Goal: Task Accomplishment & Management: Complete application form

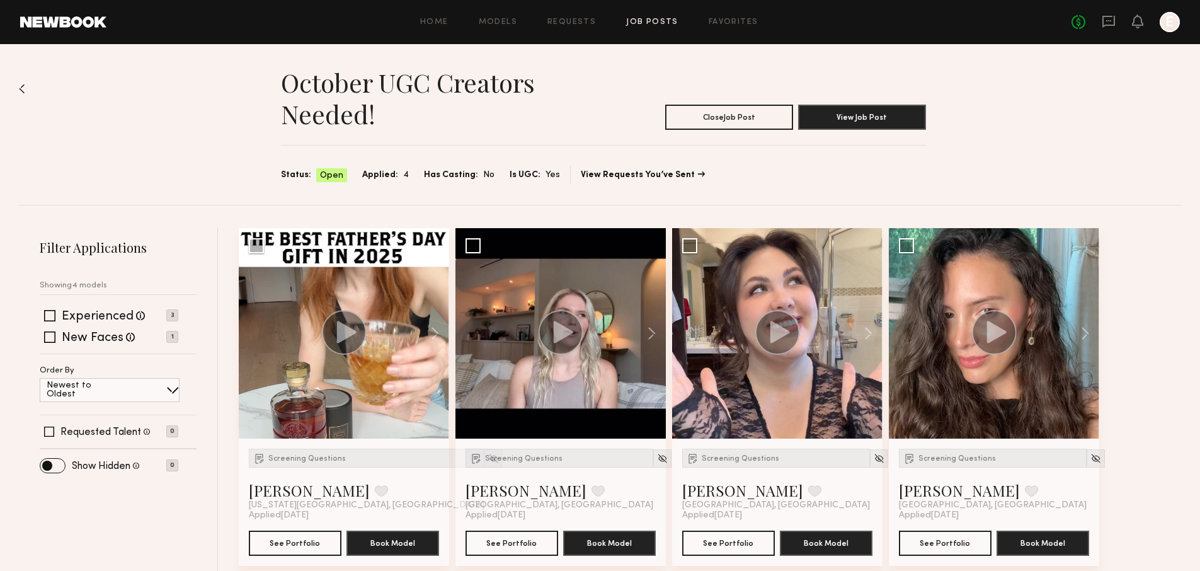
scroll to position [15, 0]
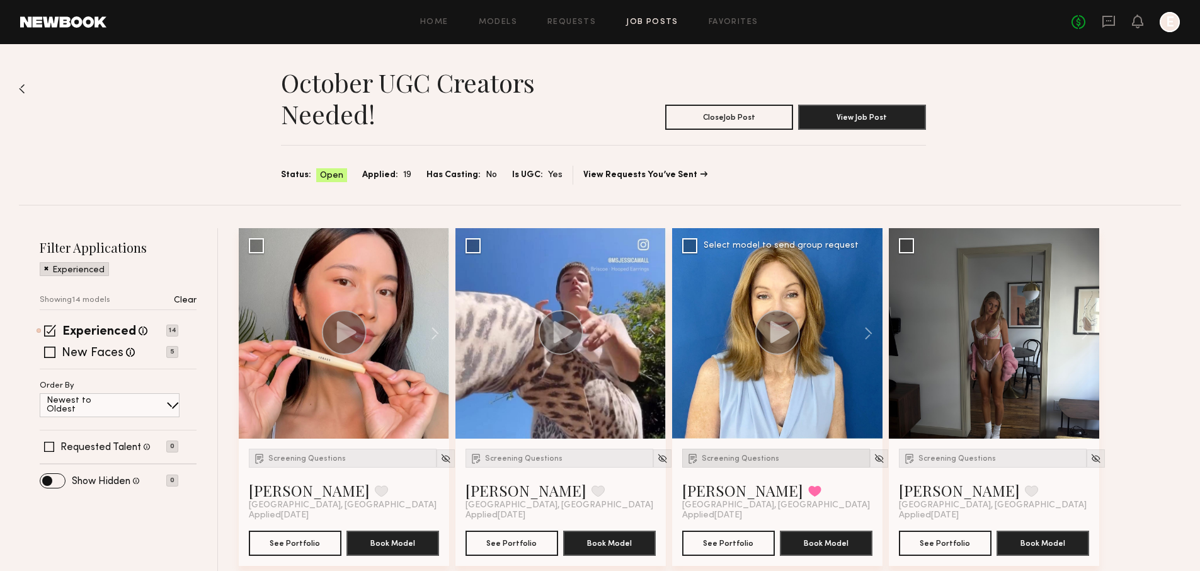
click at [748, 460] on span "Screening Questions" at bounding box center [741, 459] width 78 height 8
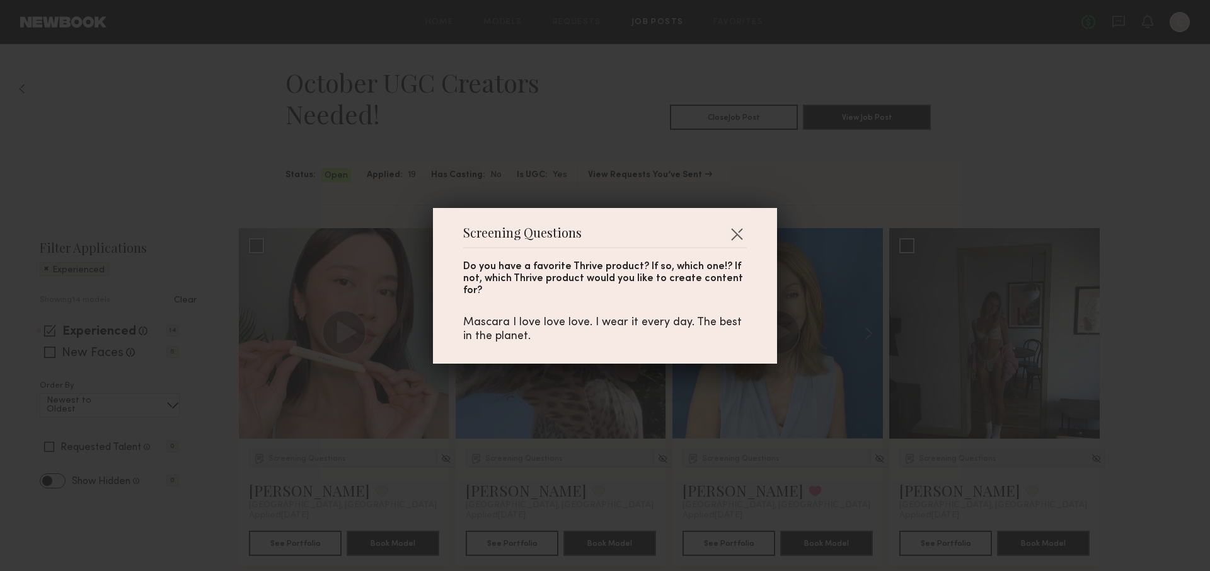
click at [657, 447] on div "Screening Questions Do you have a favorite Thrive product? If so, which one!? I…" at bounding box center [605, 285] width 1210 height 571
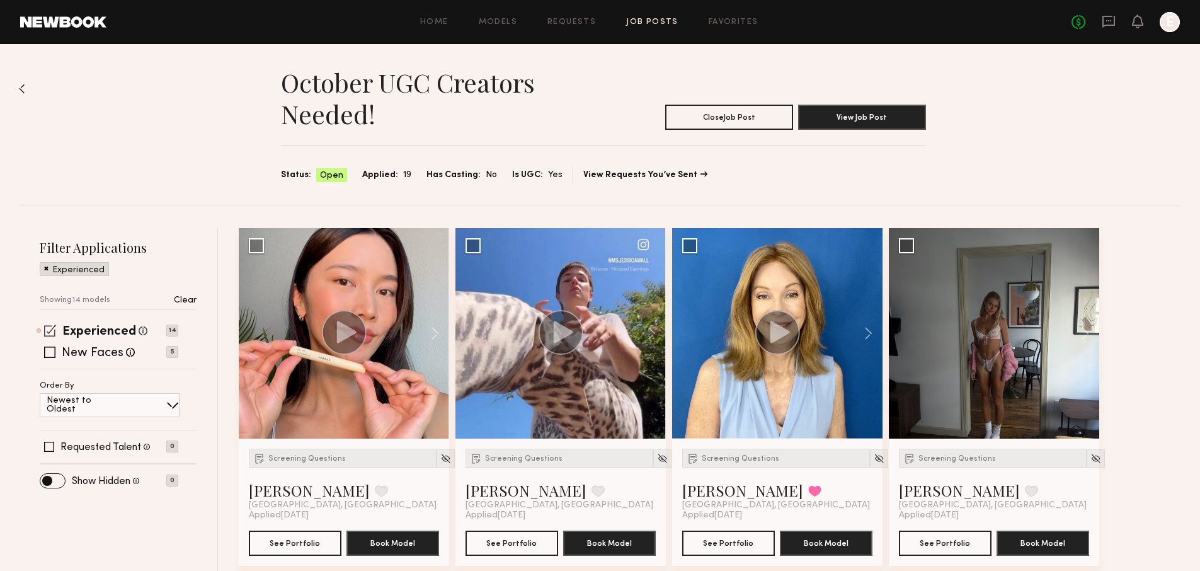
click at [48, 333] on span at bounding box center [50, 331] width 12 height 12
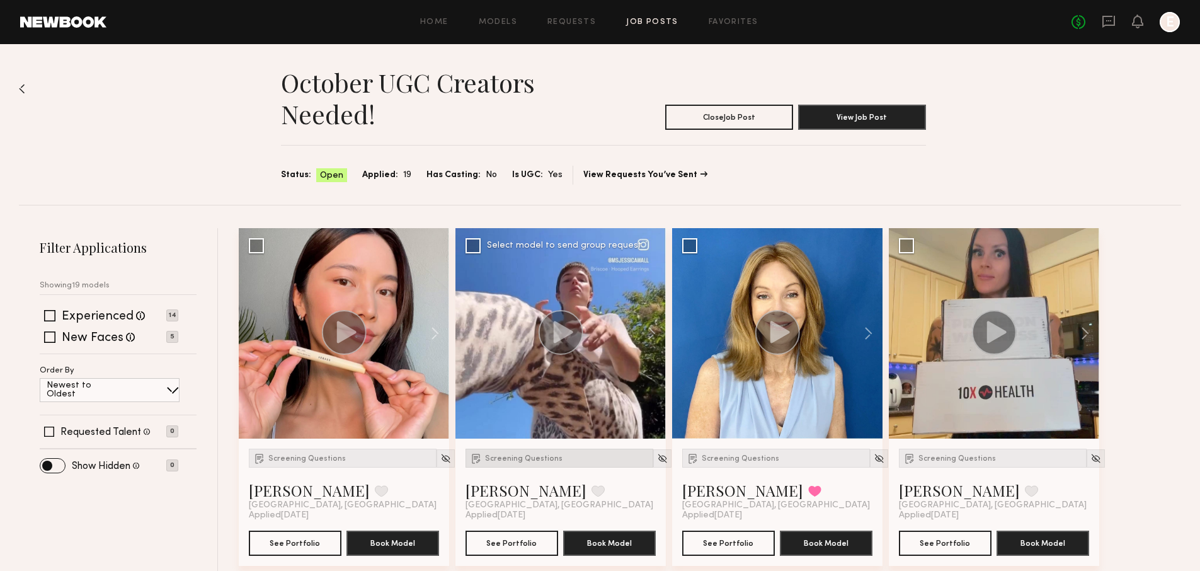
click at [522, 467] on div "Screening Questions" at bounding box center [560, 458] width 188 height 19
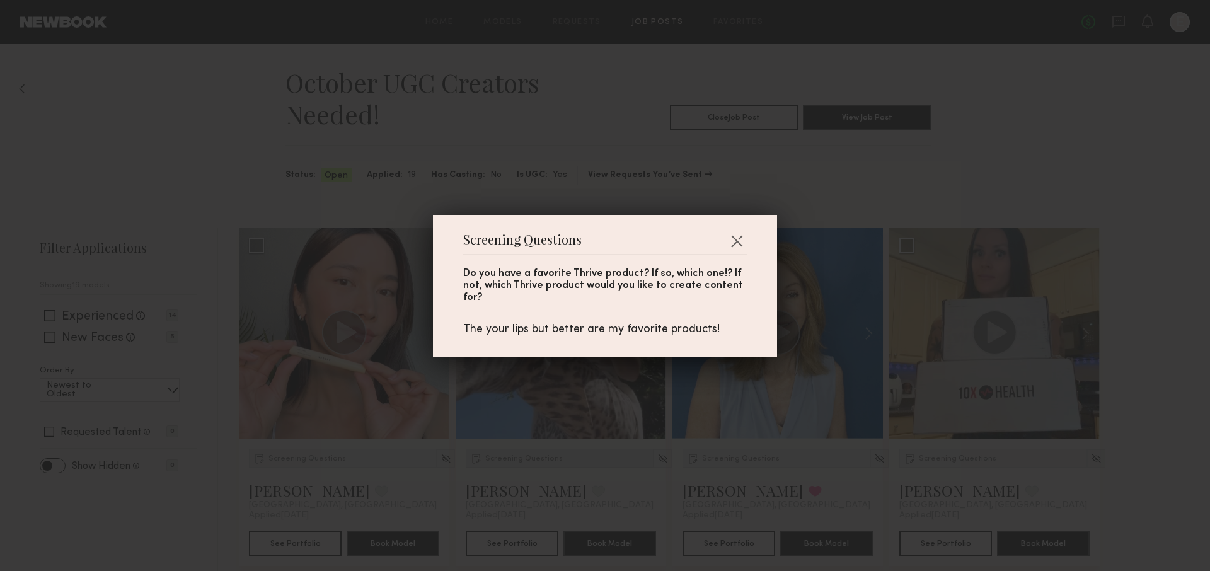
click at [522, 467] on div "Screening Questions Do you have a favorite Thrive product? If so, which one!? I…" at bounding box center [605, 285] width 1210 height 571
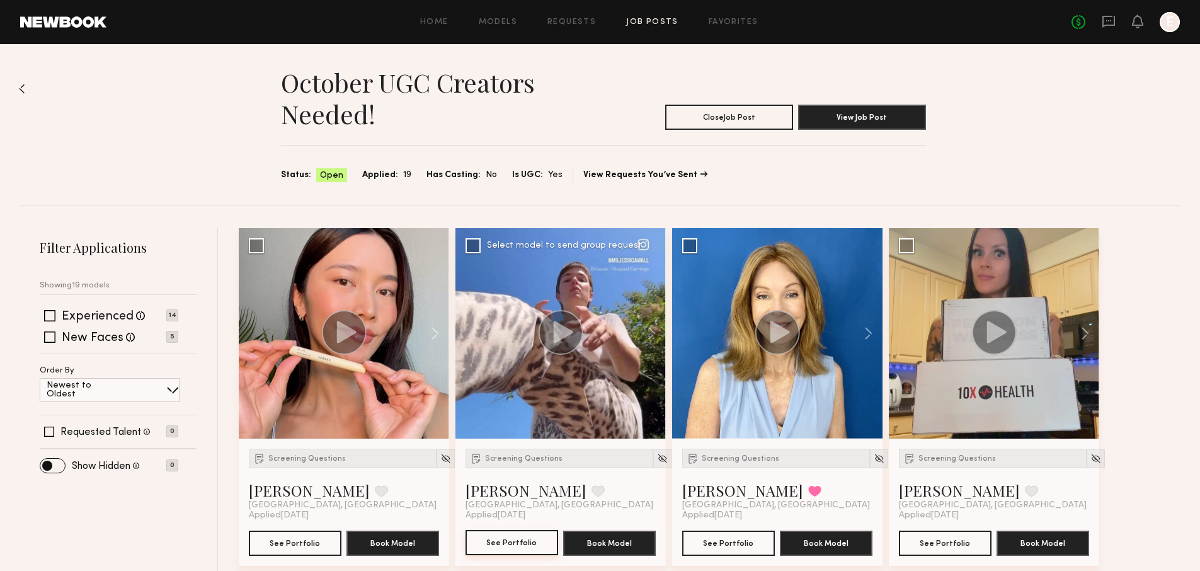
click at [526, 543] on button "See Portfolio" at bounding box center [512, 542] width 93 height 25
click at [318, 457] on span "Screening Questions" at bounding box center [307, 459] width 78 height 8
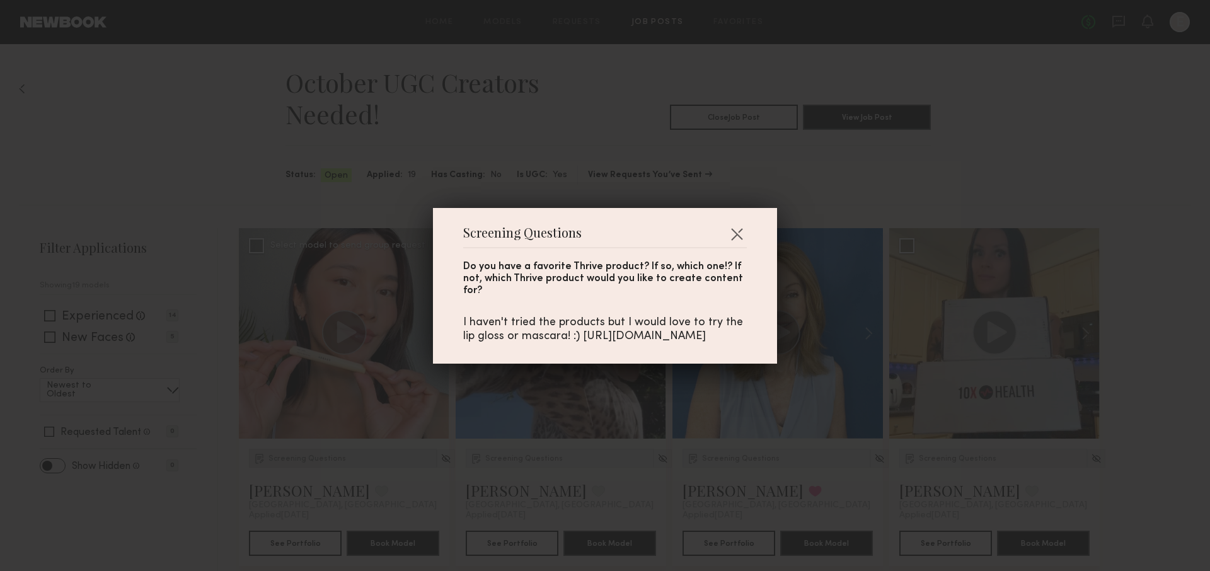
click at [318, 457] on div "Screening Questions Do you have a favorite Thrive product? If so, which one!? I…" at bounding box center [605, 285] width 1210 height 571
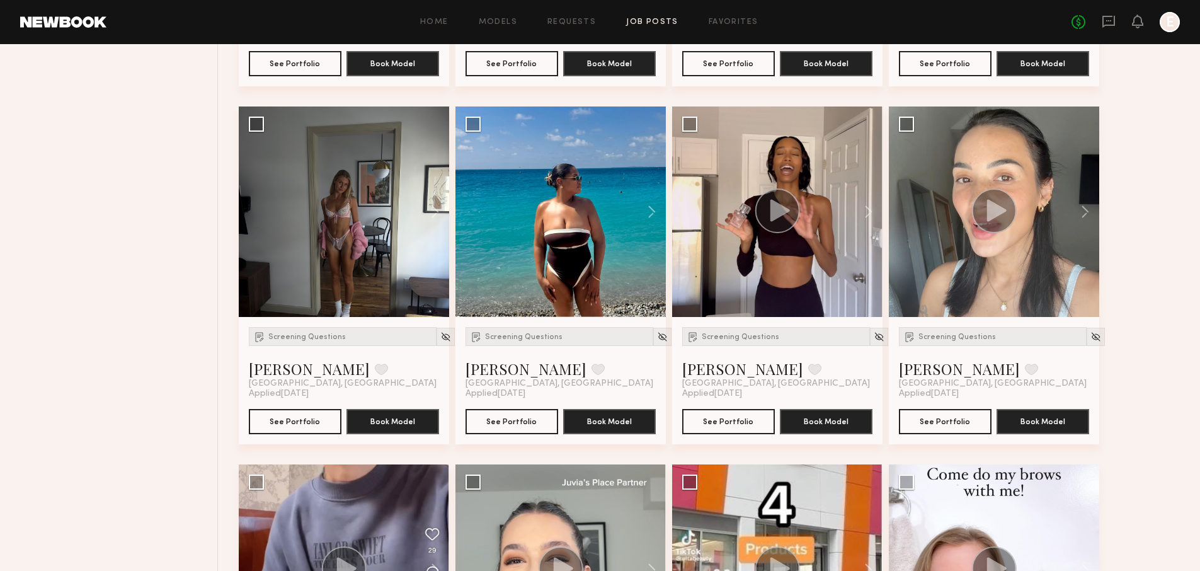
scroll to position [495, 0]
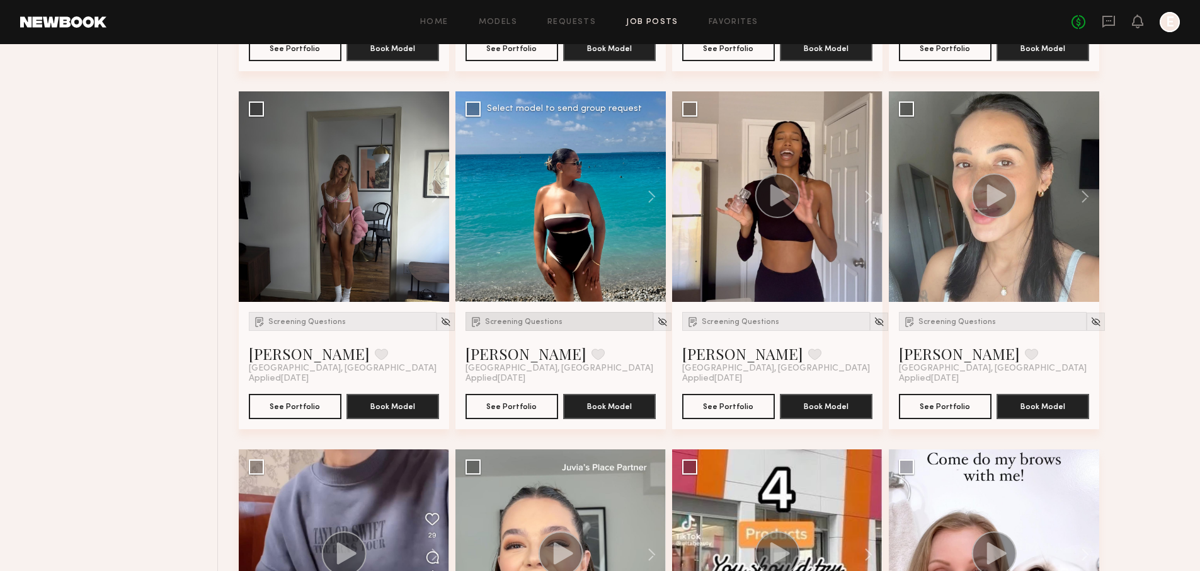
click at [506, 325] on div "Screening Questions" at bounding box center [560, 321] width 188 height 19
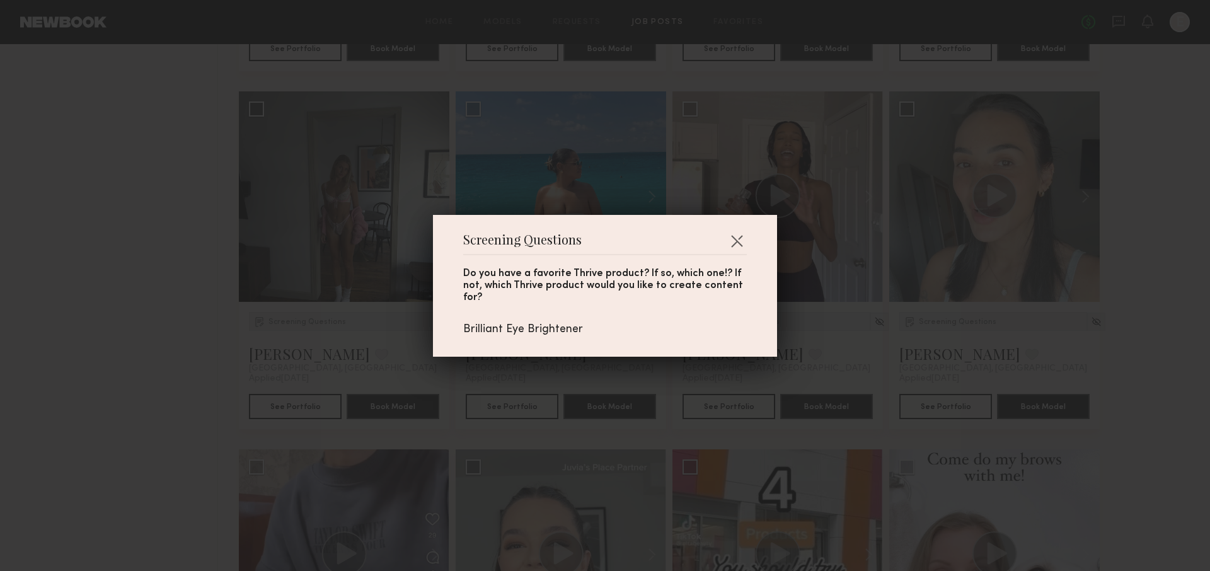
click at [477, 417] on div "Screening Questions Do you have a favorite Thrive product? If so, which one!? I…" at bounding box center [605, 285] width 1210 height 571
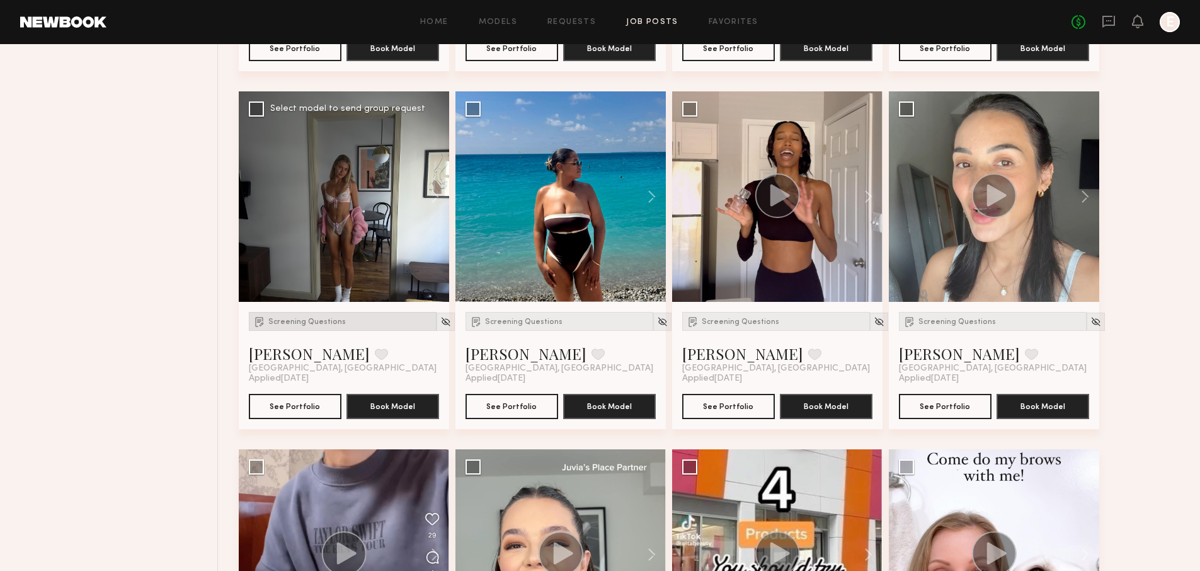
click at [315, 323] on span "Screening Questions" at bounding box center [307, 322] width 78 height 8
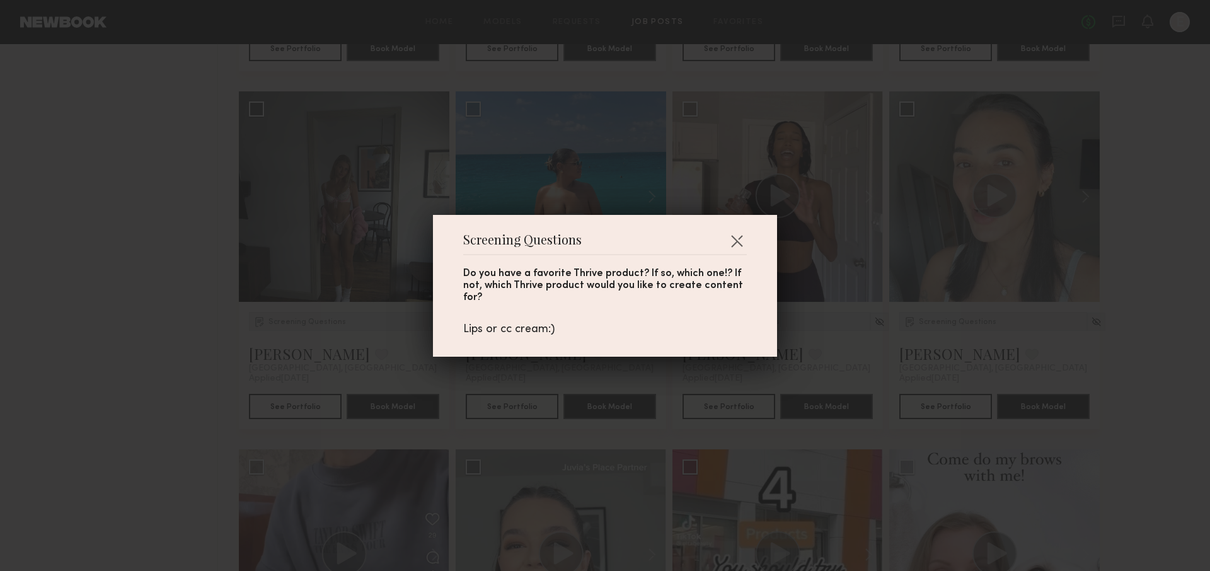
click at [350, 425] on div "Screening Questions Do you have a favorite Thrive product? If so, which one!? I…" at bounding box center [605, 285] width 1210 height 571
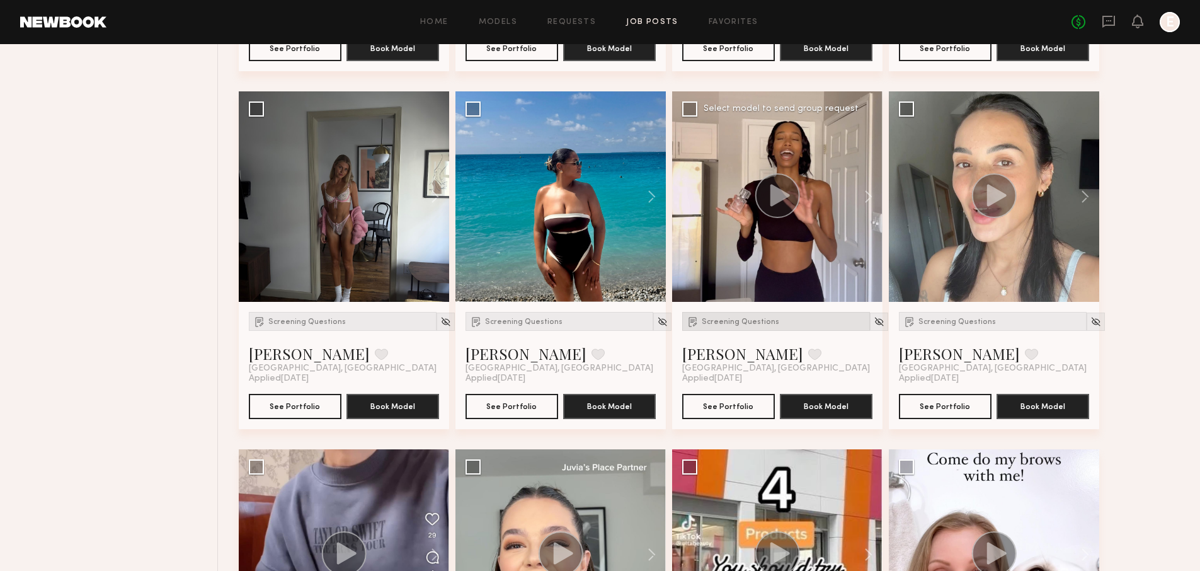
click at [727, 324] on span "Screening Questions" at bounding box center [741, 322] width 78 height 8
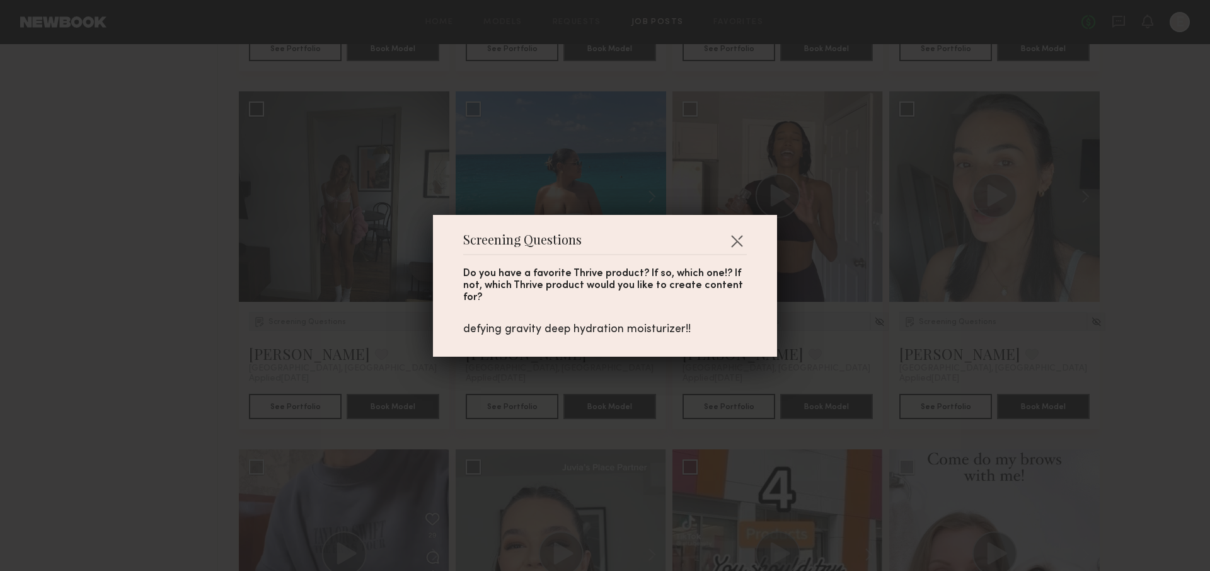
click at [700, 403] on div "Screening Questions Do you have a favorite Thrive product? If so, which one!? I…" at bounding box center [605, 285] width 1210 height 571
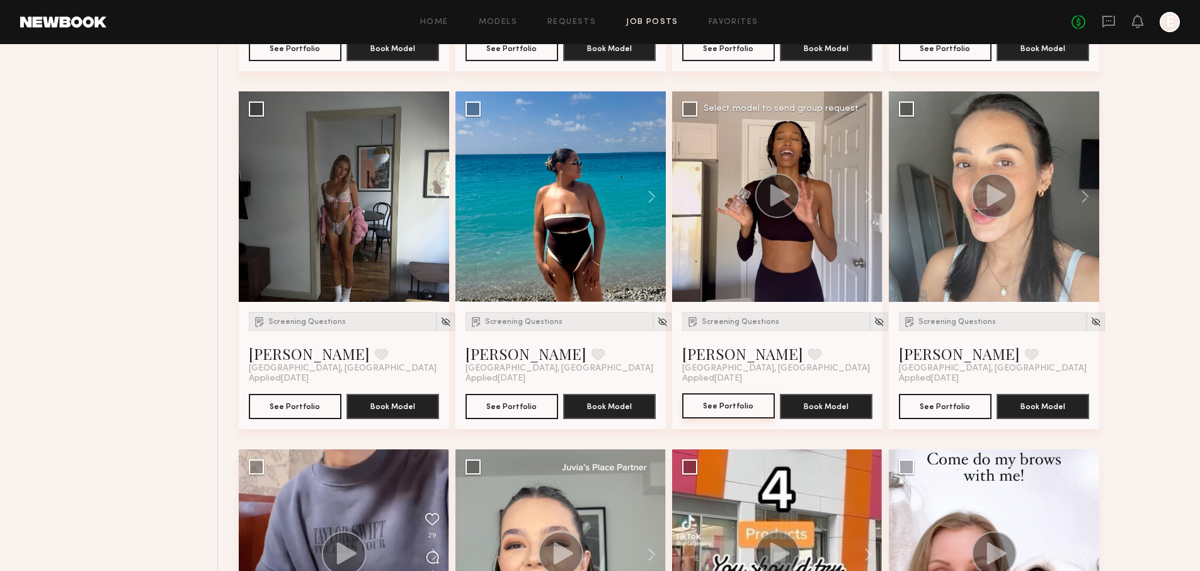
click at [711, 404] on button "See Portfolio" at bounding box center [728, 405] width 93 height 25
click at [1104, 26] on icon at bounding box center [1109, 22] width 13 height 12
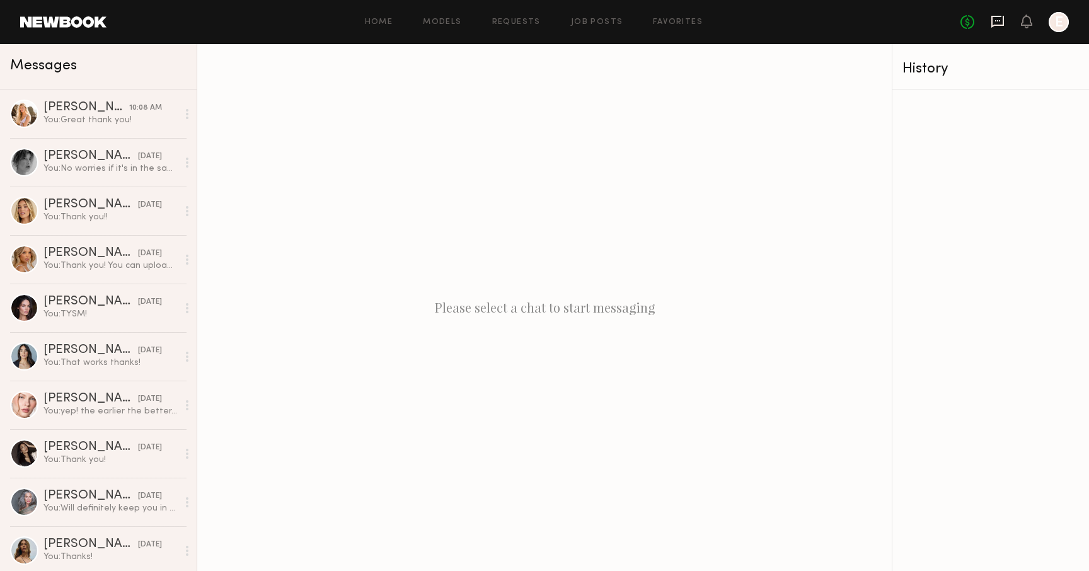
click at [992, 26] on icon at bounding box center [997, 22] width 13 height 12
click at [1002, 19] on icon at bounding box center [997, 22] width 13 height 12
click at [604, 23] on link "Job Posts" at bounding box center [597, 22] width 52 height 8
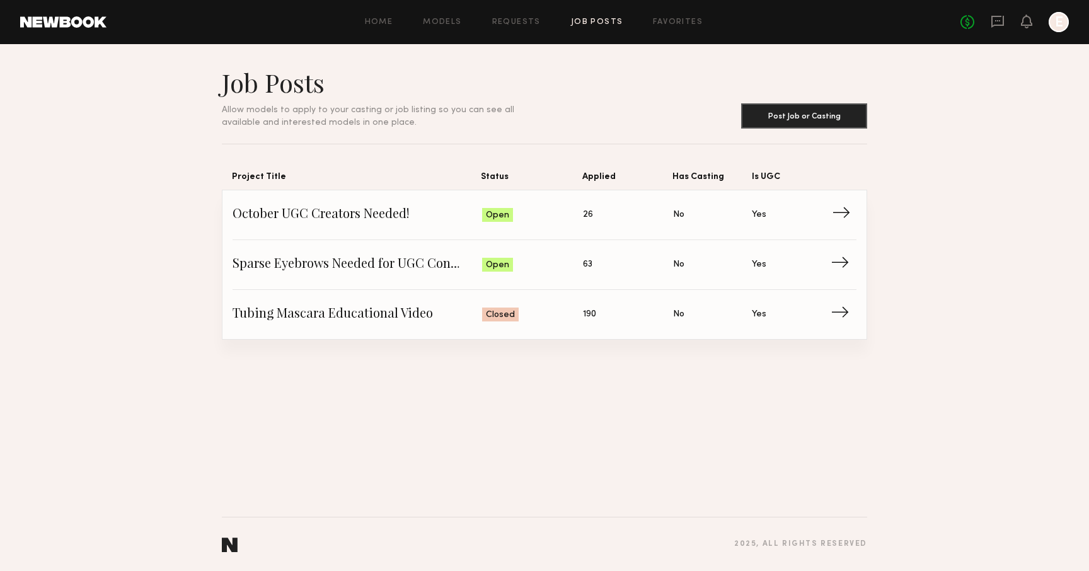
click at [534, 215] on span "Status: Open" at bounding box center [532, 214] width 101 height 19
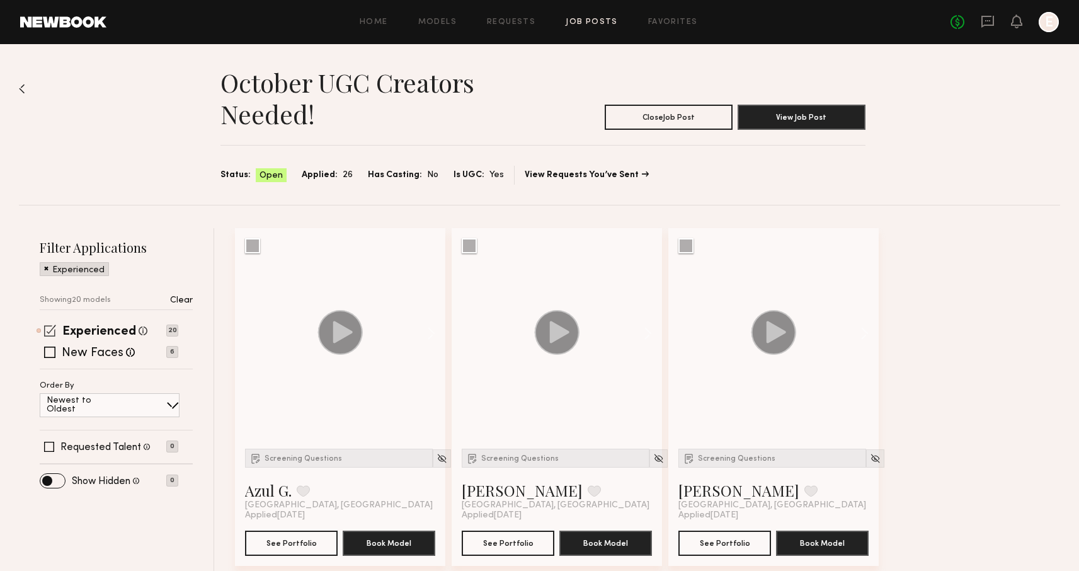
click at [49, 334] on span at bounding box center [50, 331] width 12 height 12
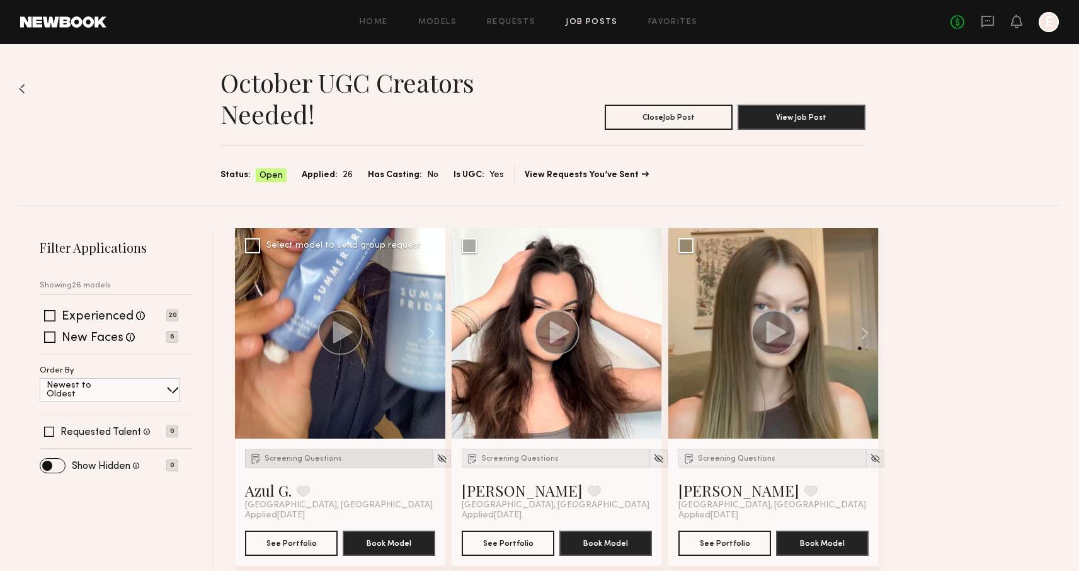
click at [273, 457] on span "Screening Questions" at bounding box center [304, 459] width 78 height 8
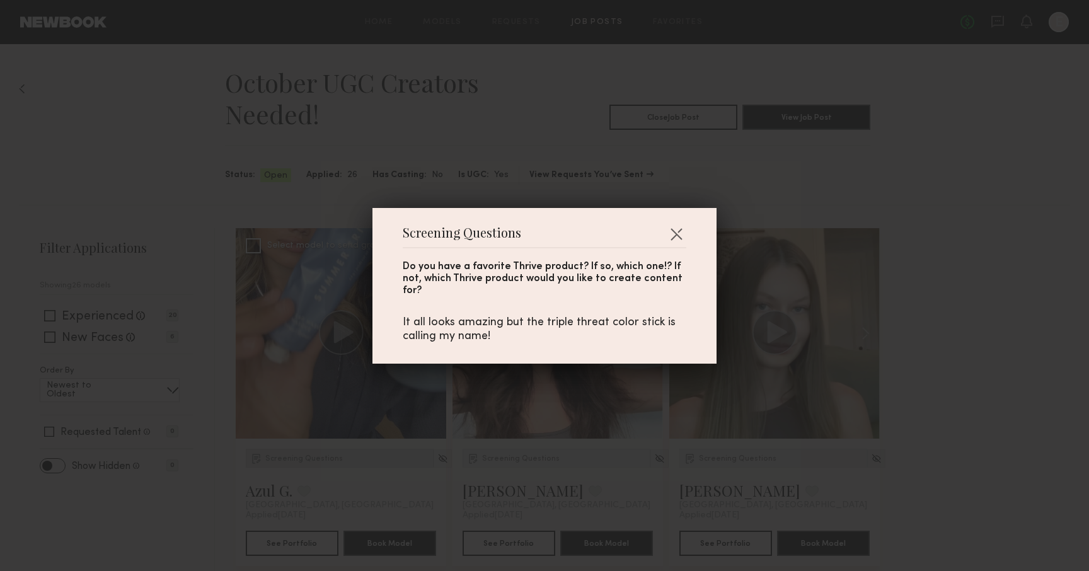
click at [273, 457] on div "Screening Questions Do you have a favorite Thrive product? If so, which one!? I…" at bounding box center [544, 285] width 1089 height 571
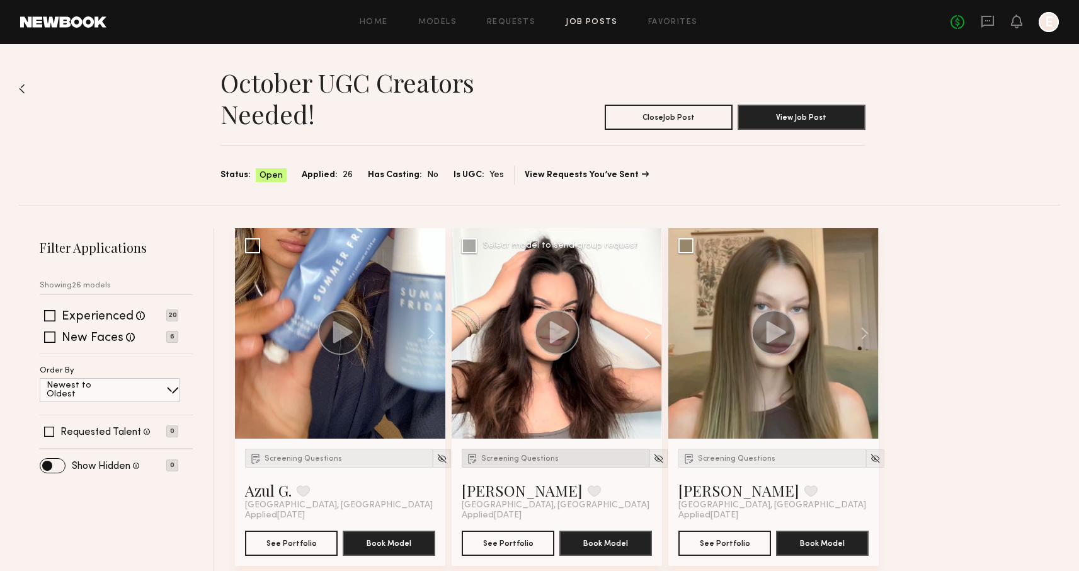
click at [534, 461] on span "Screening Questions" at bounding box center [520, 459] width 78 height 8
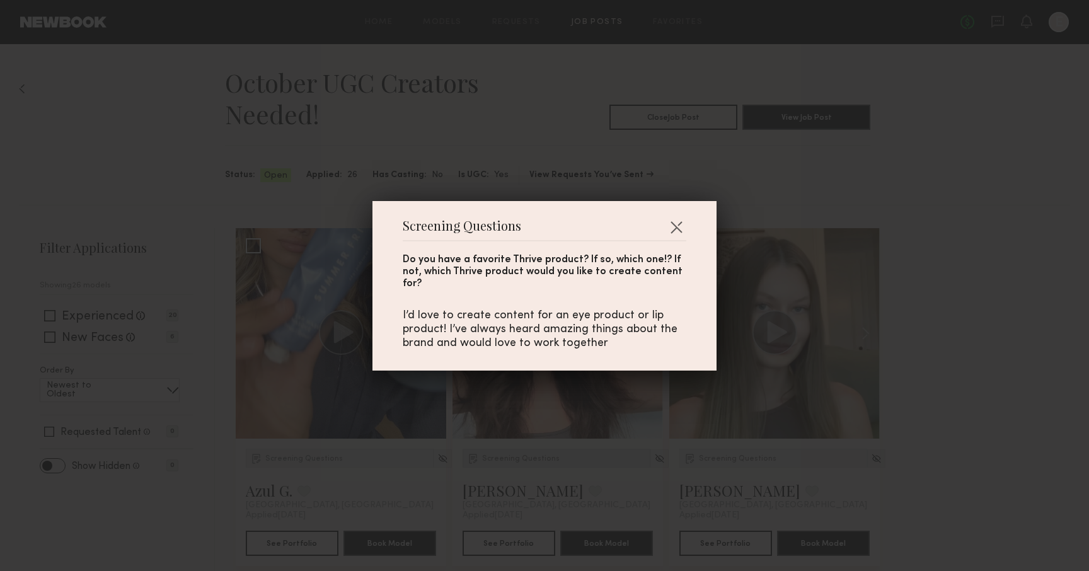
click at [534, 461] on div "Screening Questions Do you have a favorite Thrive product? If so, which one!? I…" at bounding box center [544, 285] width 1089 height 571
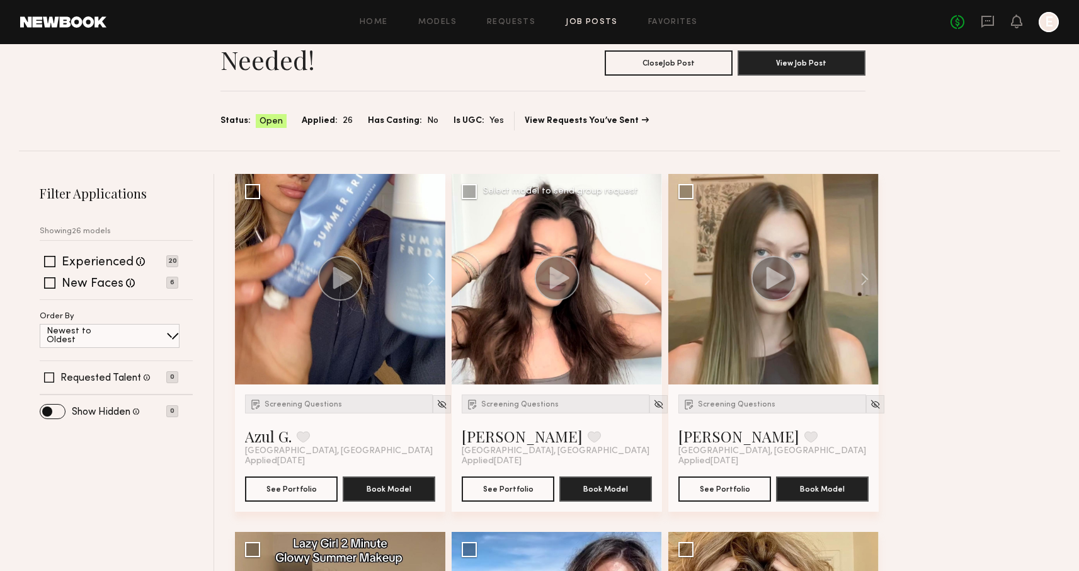
scroll to position [55, 0]
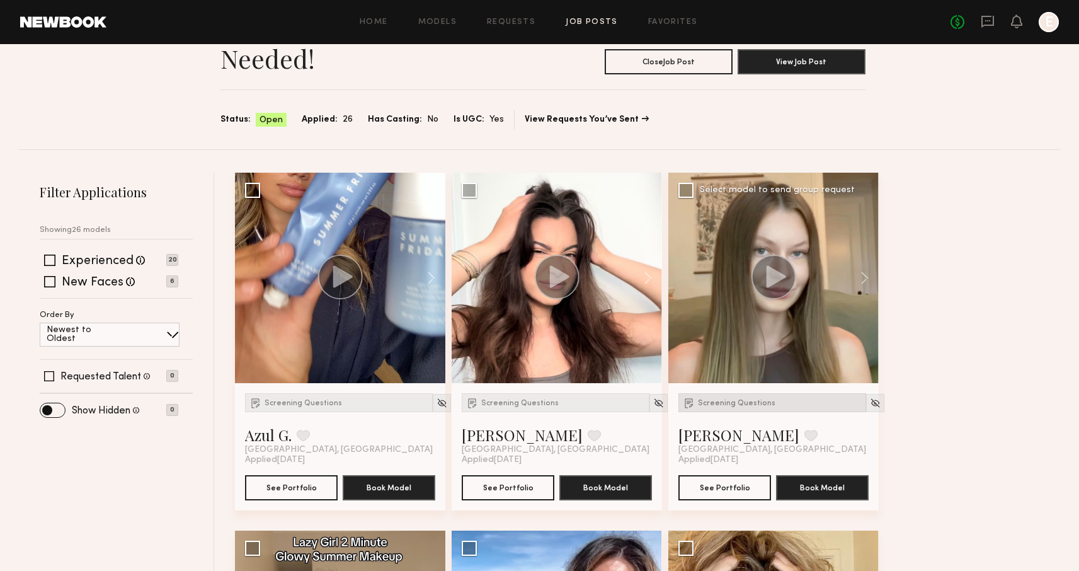
click at [737, 400] on span "Screening Questions" at bounding box center [737, 404] width 78 height 8
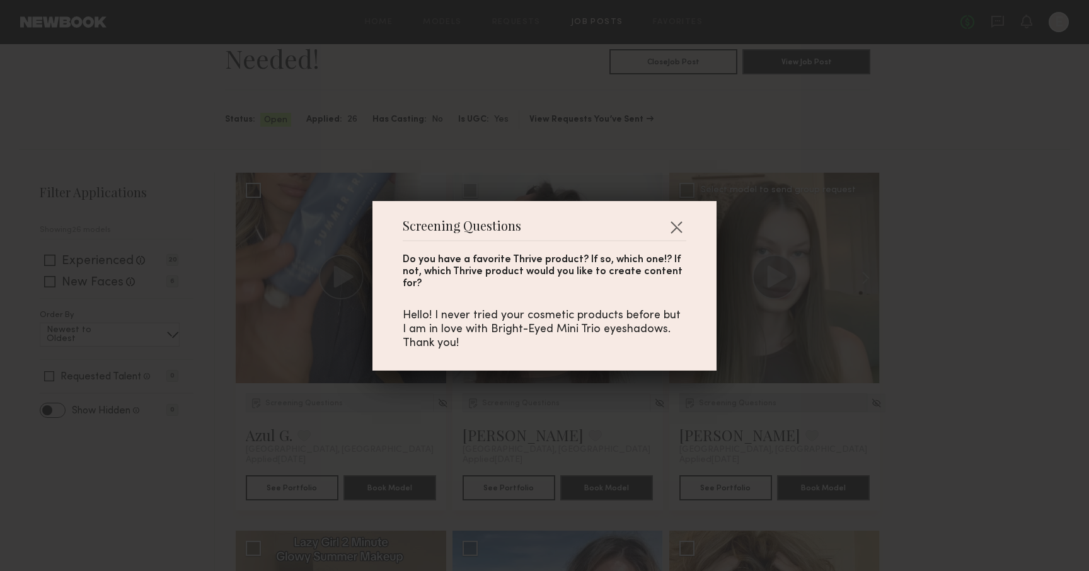
click at [737, 400] on div "Screening Questions Do you have a favorite Thrive product? If so, which one!? I…" at bounding box center [544, 285] width 1089 height 571
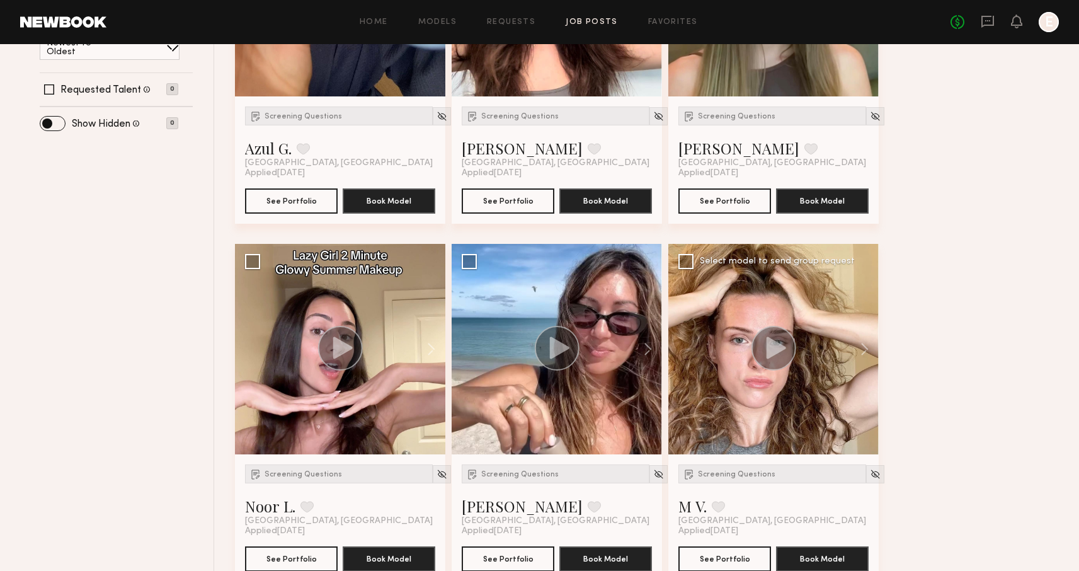
scroll to position [339, 0]
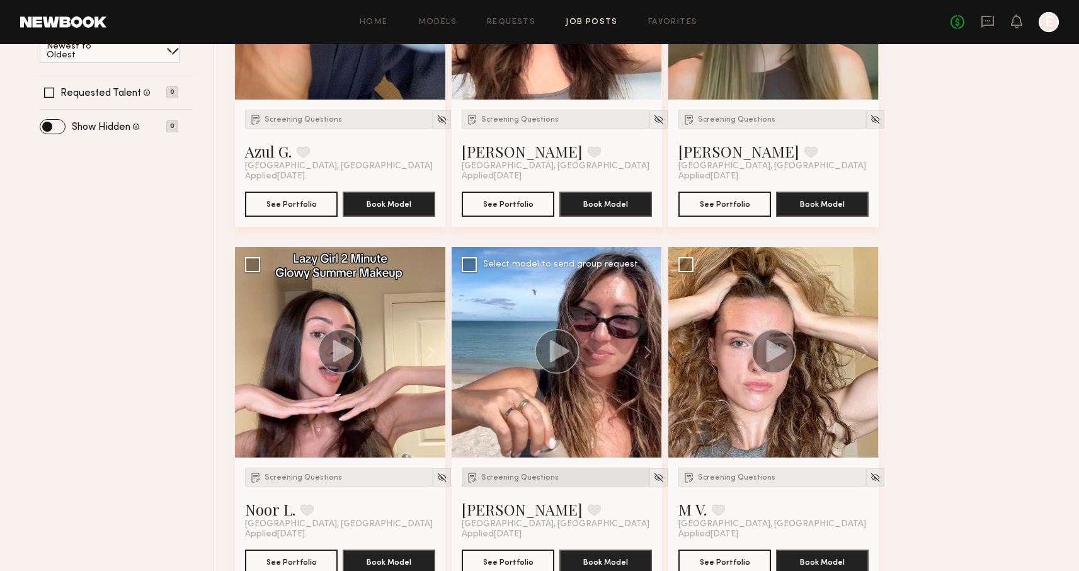
click at [483, 474] on span "Screening Questions" at bounding box center [520, 478] width 78 height 8
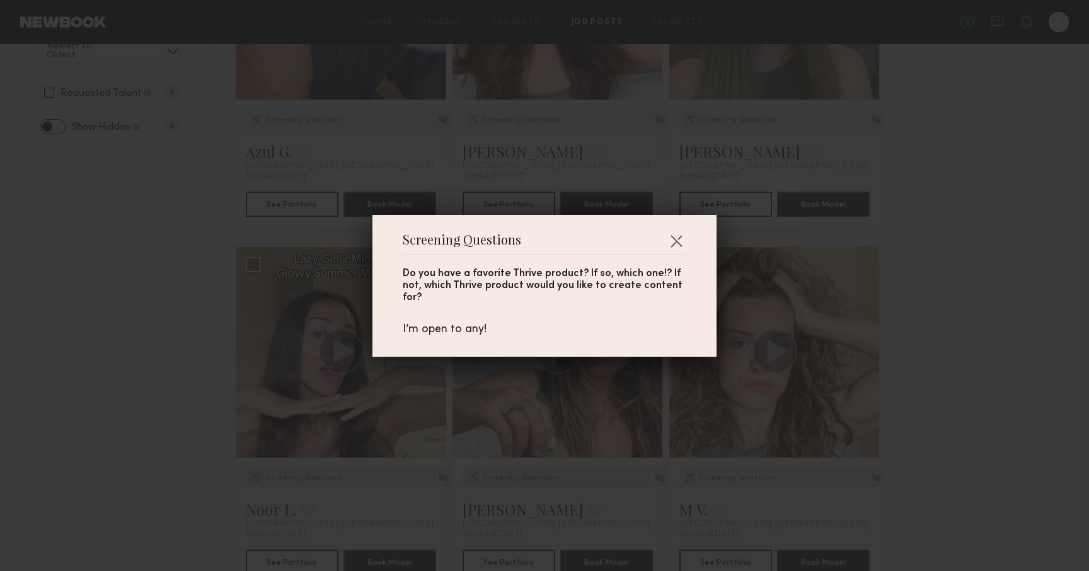
click at [483, 473] on div "Screening Questions Do you have a favorite Thrive product? If so, which one!? I…" at bounding box center [544, 285] width 1089 height 571
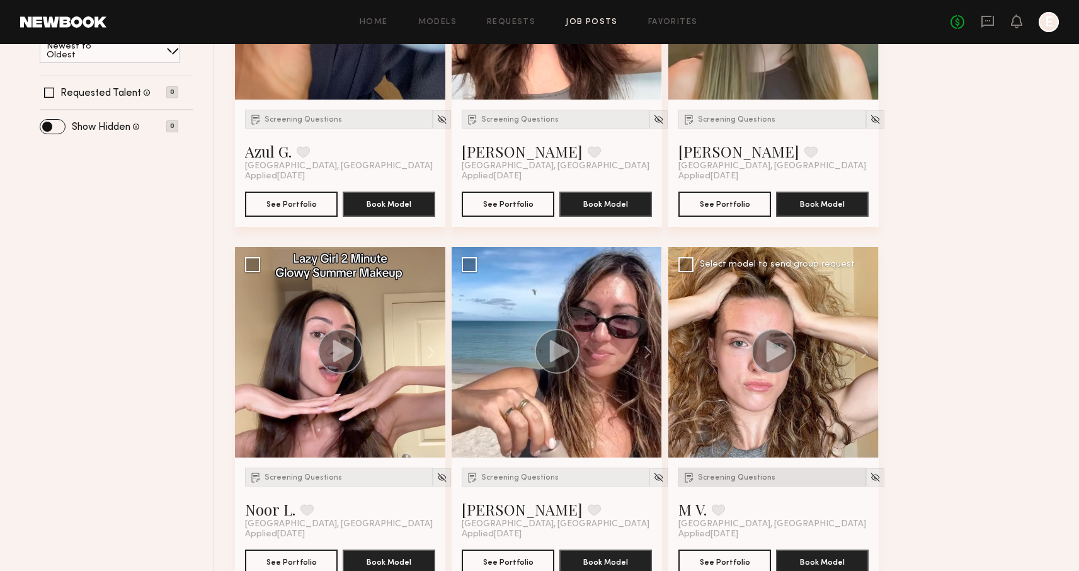
click at [742, 480] on span "Screening Questions" at bounding box center [737, 478] width 78 height 8
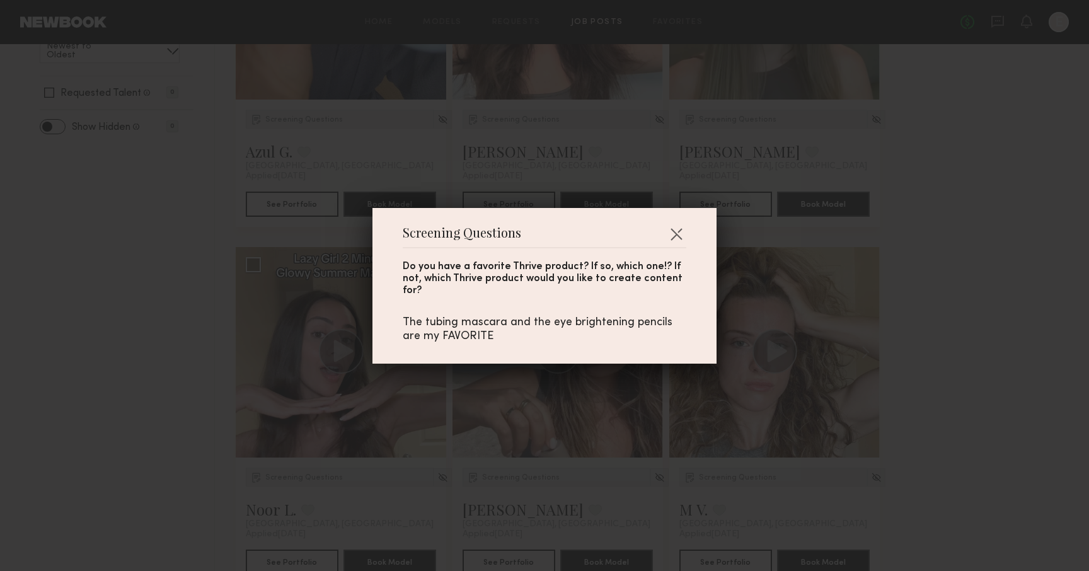
click at [740, 479] on div "Screening Questions Do you have a favorite Thrive product? If so, which one!? I…" at bounding box center [544, 285] width 1089 height 571
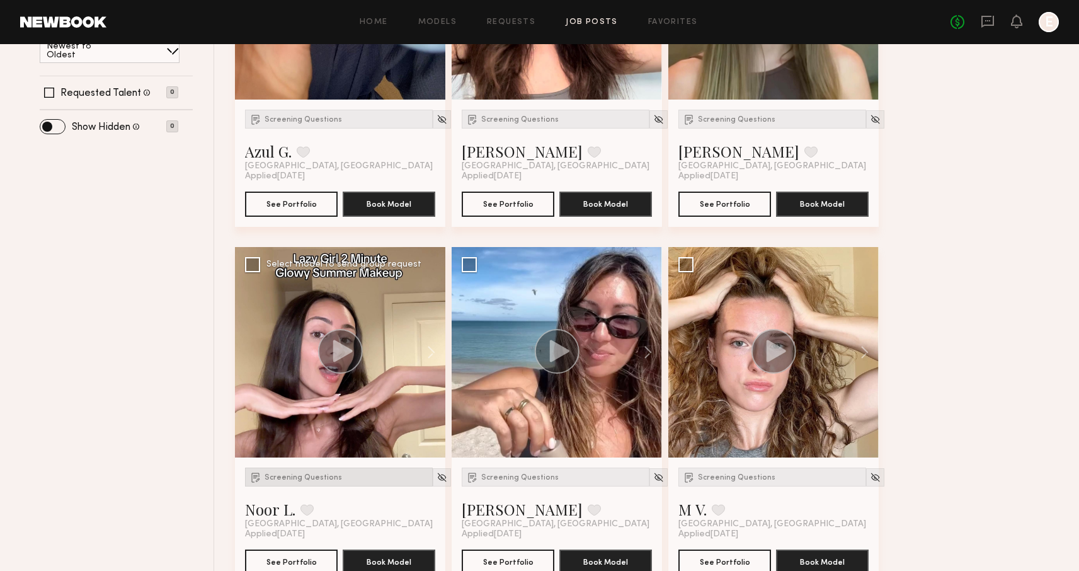
click at [332, 486] on div "Screening Questions" at bounding box center [339, 477] width 188 height 19
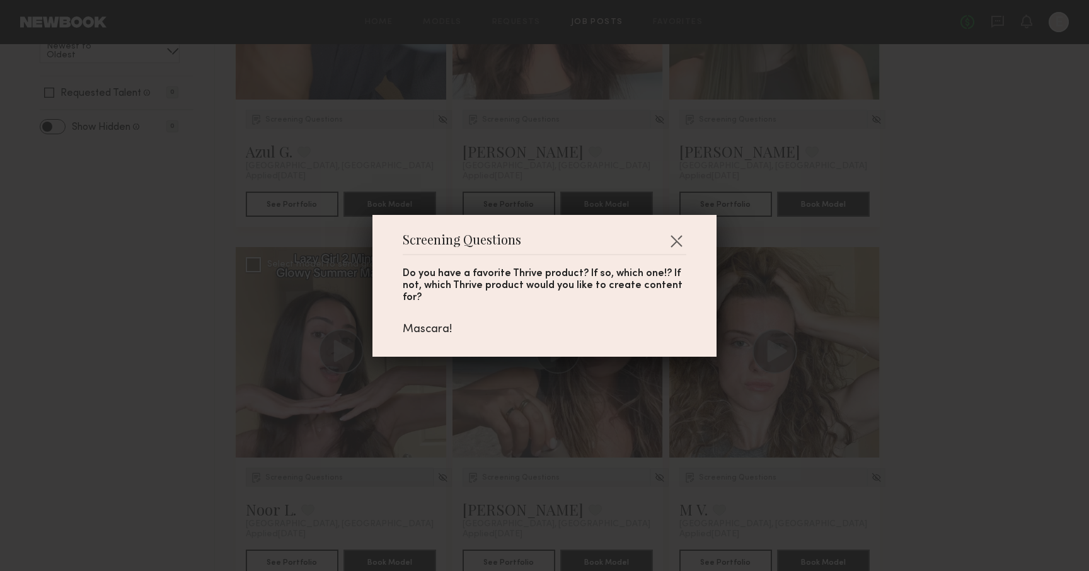
click at [332, 486] on div "Screening Questions Do you have a favorite Thrive product? If so, which one!? I…" at bounding box center [544, 285] width 1089 height 571
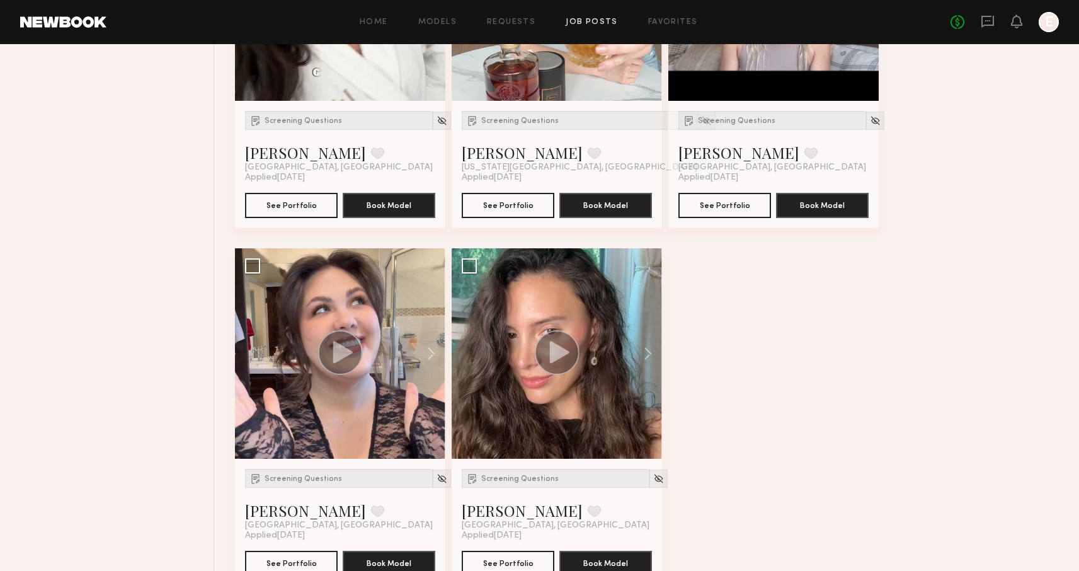
scroll to position [2846, 0]
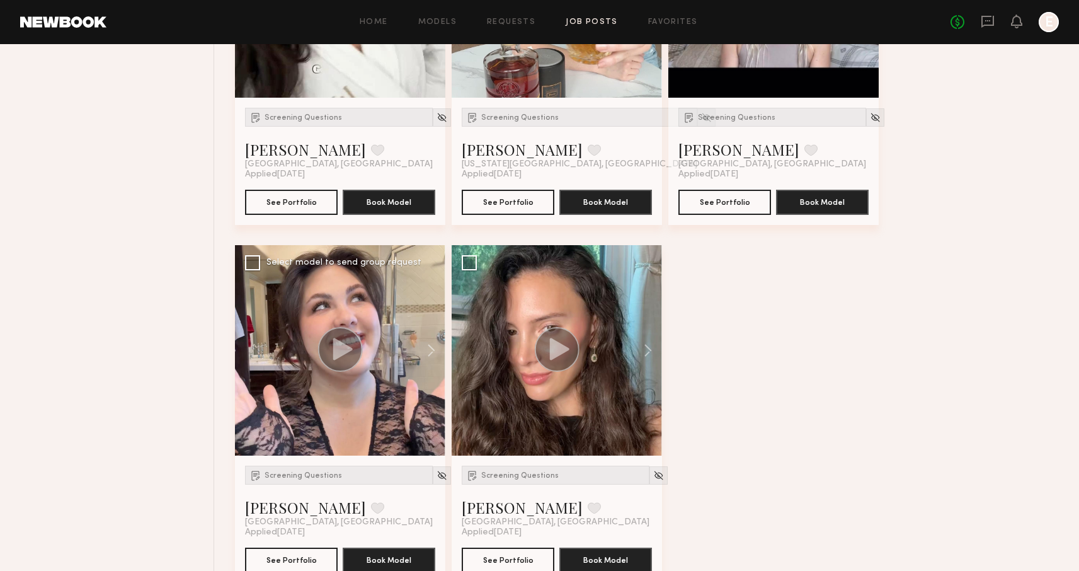
click at [267, 464] on div "Screening Questions Hannah R. Favorite Los Angeles, CA Applied 09/22/2025 See P…" at bounding box center [340, 519] width 210 height 127
click at [267, 475] on span "Screening Questions" at bounding box center [304, 476] width 78 height 8
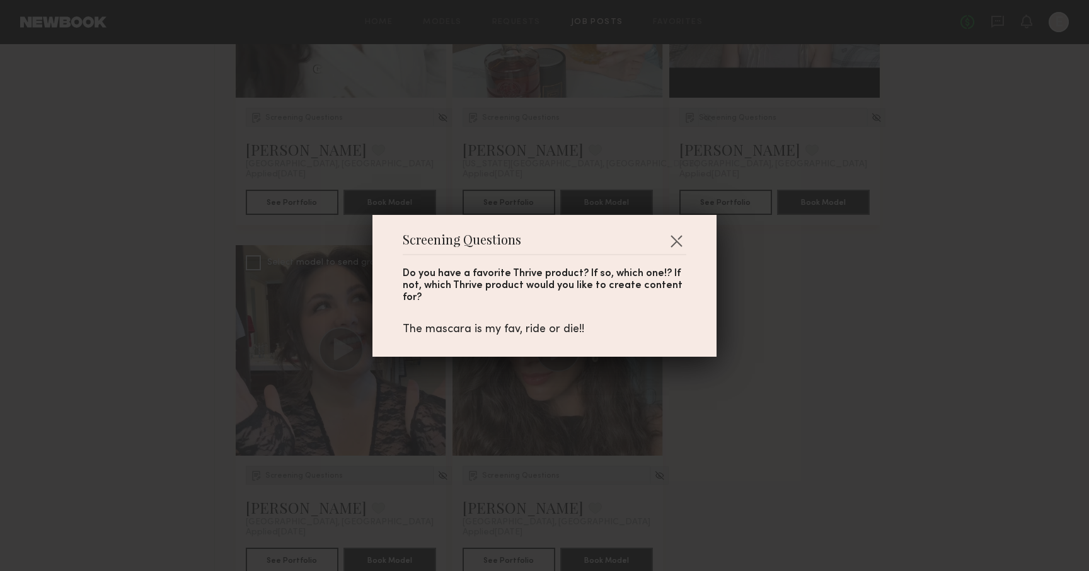
click at [267, 474] on div "Screening Questions Do you have a favorite Thrive product? If so, which one!? I…" at bounding box center [544, 285] width 1089 height 571
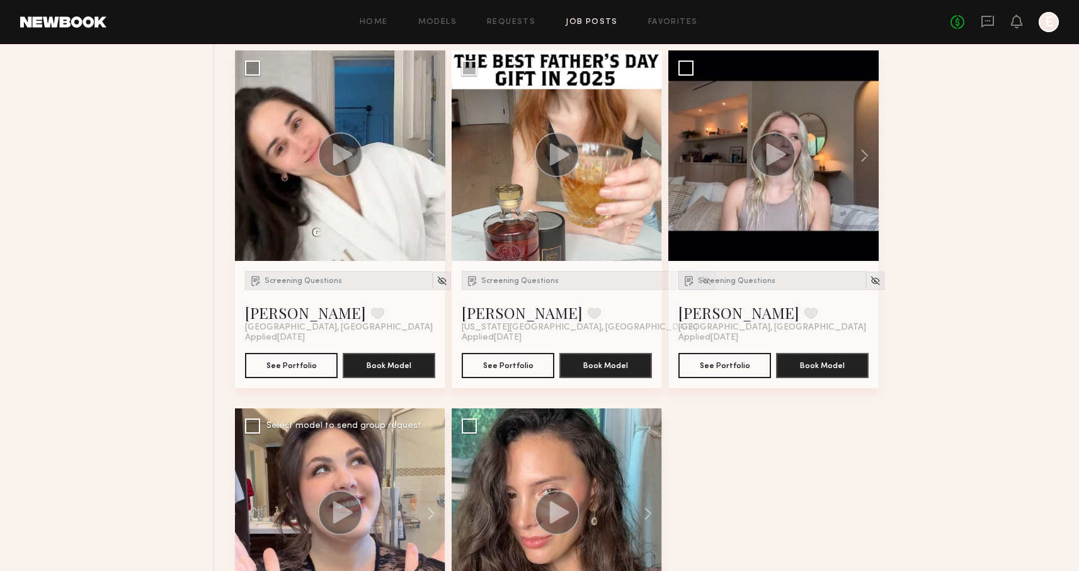
scroll to position [2684, 0]
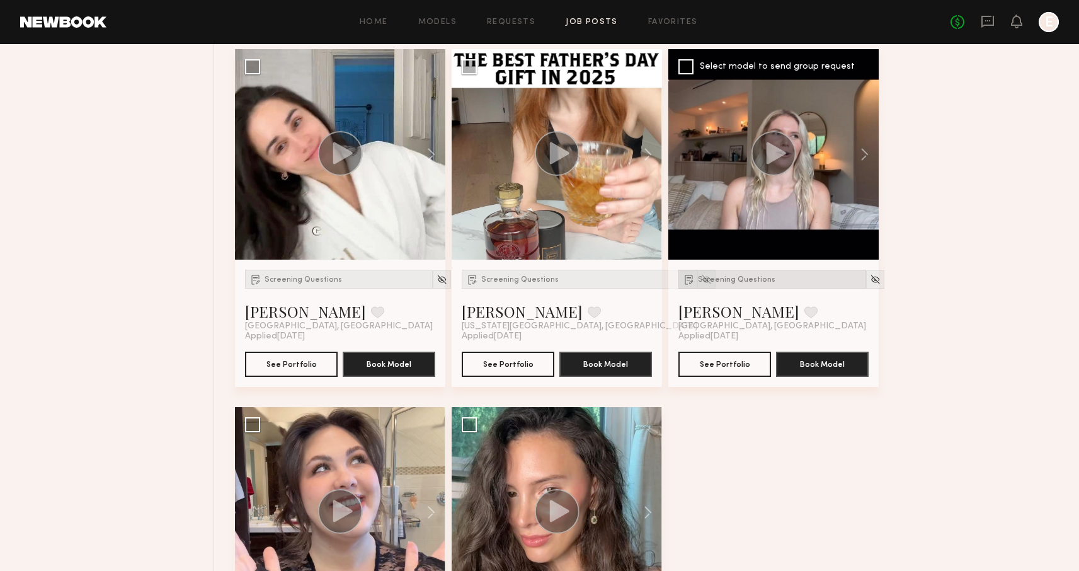
click at [686, 277] on img at bounding box center [689, 279] width 13 height 13
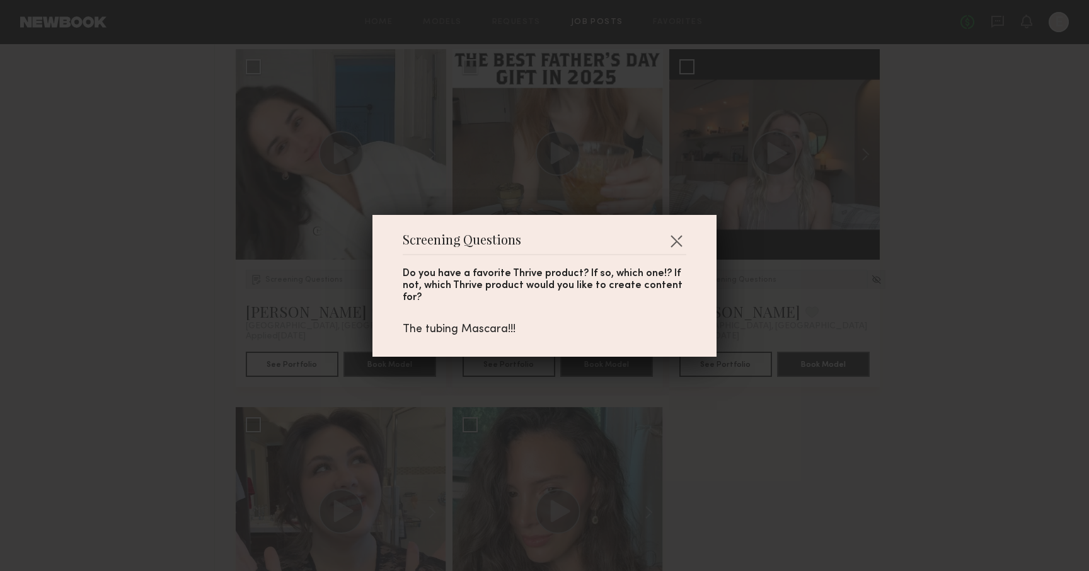
click at [773, 385] on div "Screening Questions Do you have a favorite Thrive product? If so, which one!? I…" at bounding box center [544, 285] width 1089 height 571
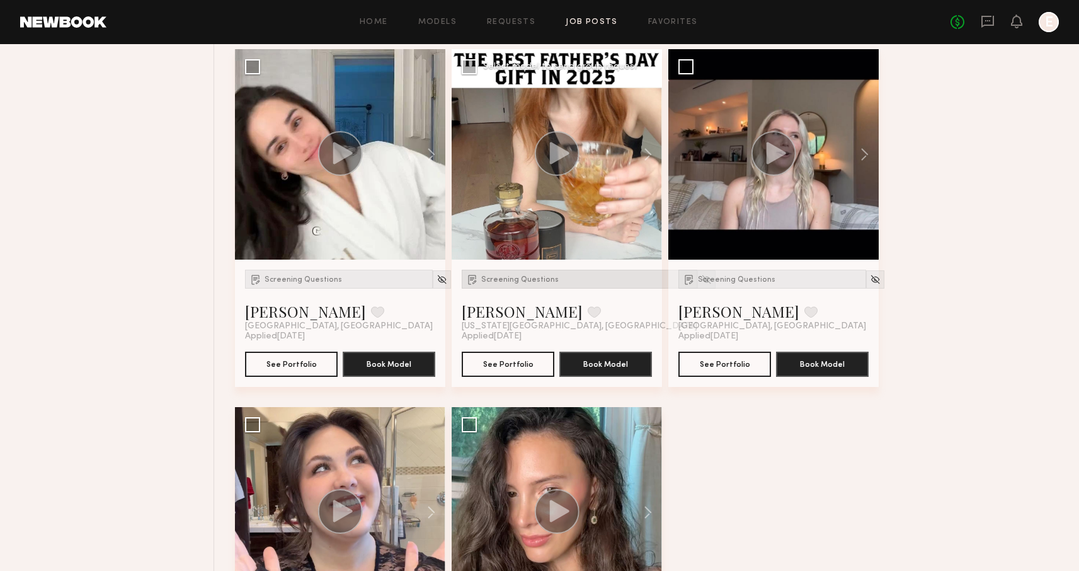
click at [515, 287] on div "Screening Questions" at bounding box center [580, 279] width 236 height 19
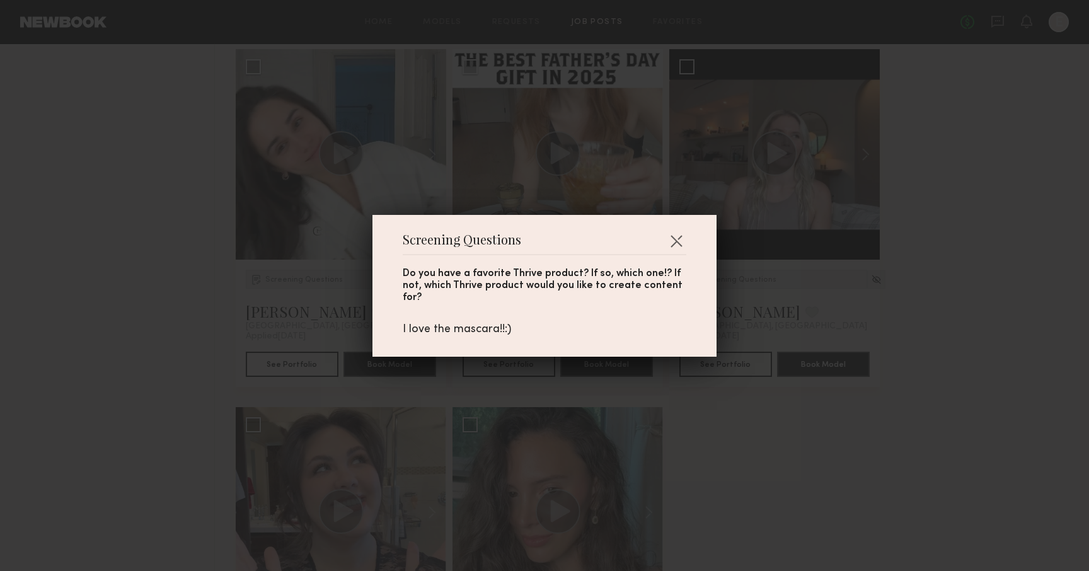
click at [529, 363] on div "Screening Questions Do you have a favorite Thrive product? If so, which one!? I…" at bounding box center [544, 285] width 1089 height 571
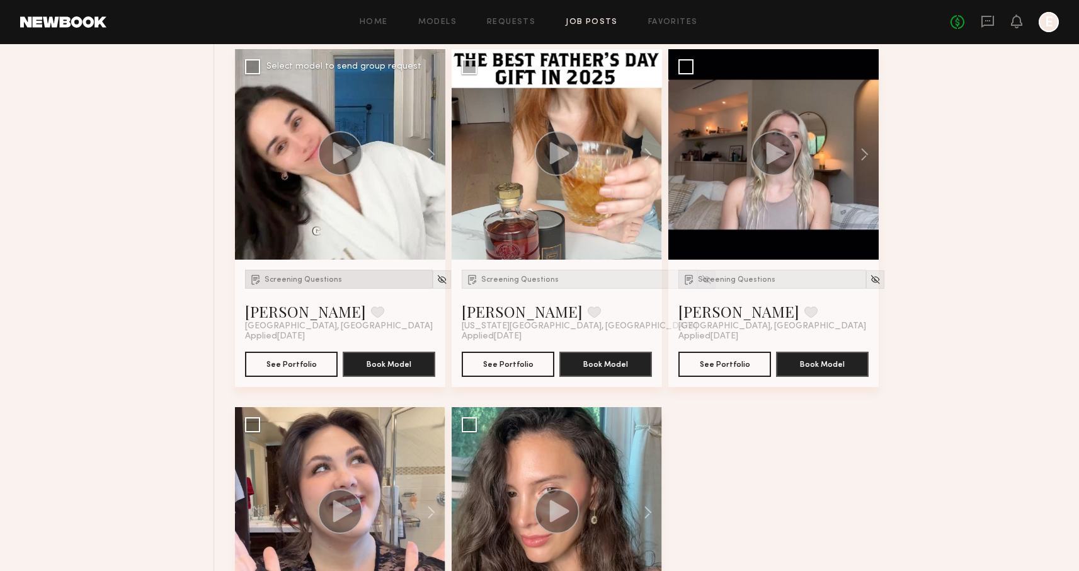
click at [279, 284] on div "Screening Questions" at bounding box center [339, 279] width 188 height 19
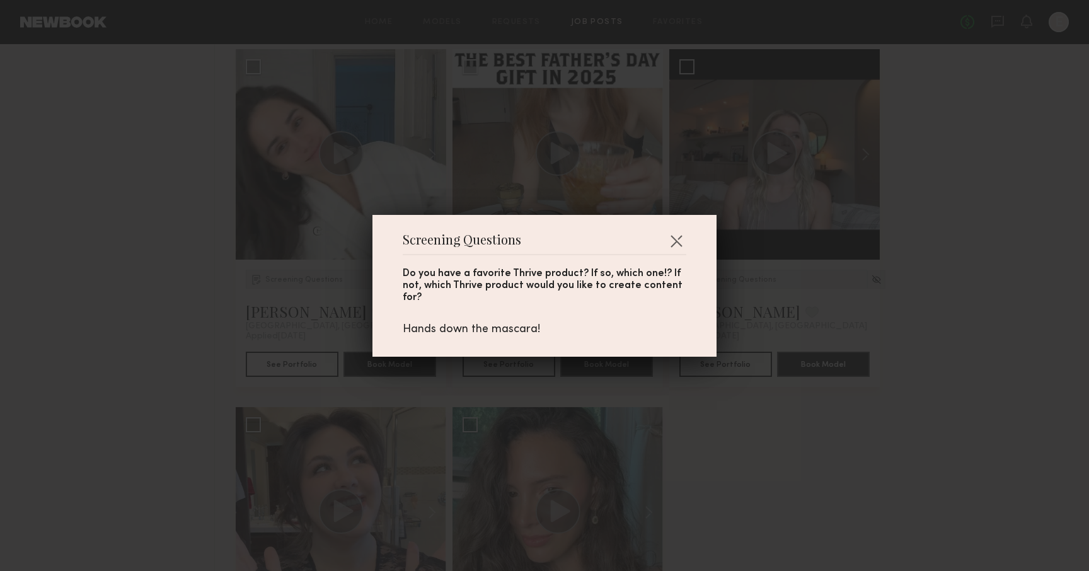
click at [260, 306] on div "Screening Questions Do you have a favorite Thrive product? If so, which one!? I…" at bounding box center [544, 285] width 1089 height 571
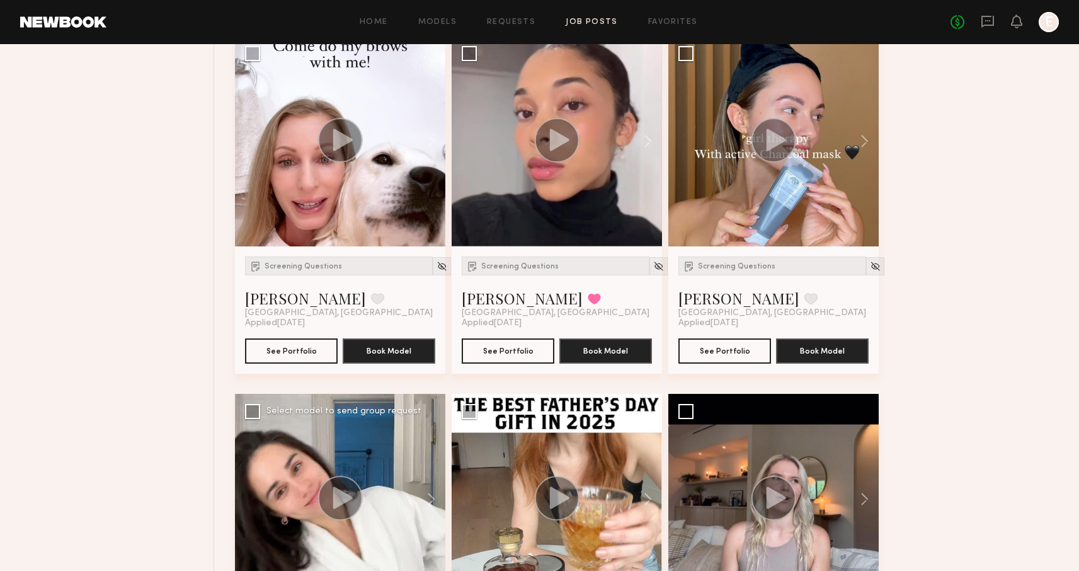
scroll to position [2341, 0]
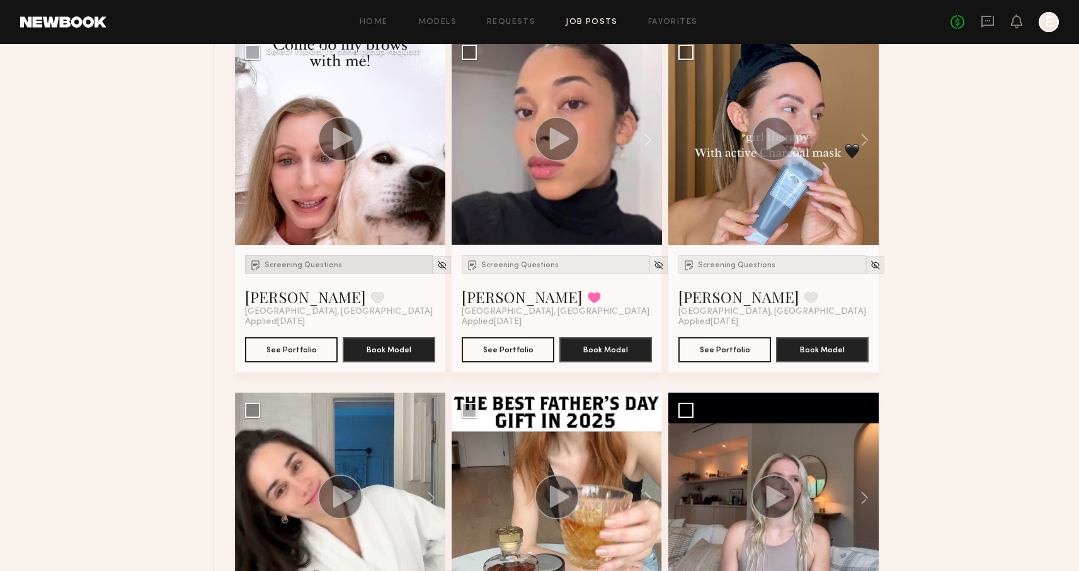
click at [279, 273] on div "Screening Questions" at bounding box center [339, 264] width 188 height 19
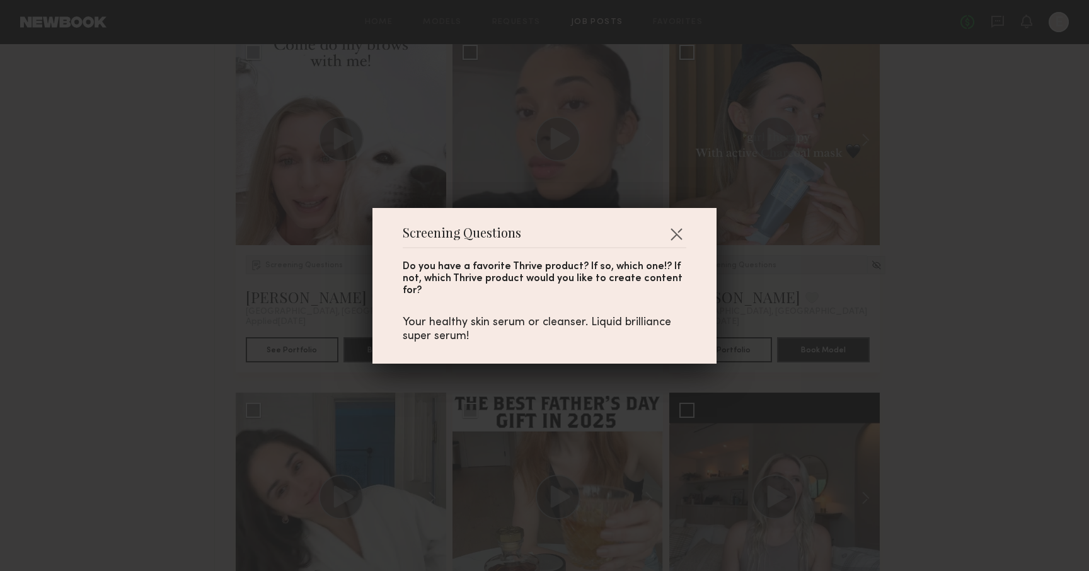
click at [277, 271] on div "Screening Questions Do you have a favorite Thrive product? If so, which one!? I…" at bounding box center [544, 285] width 1089 height 571
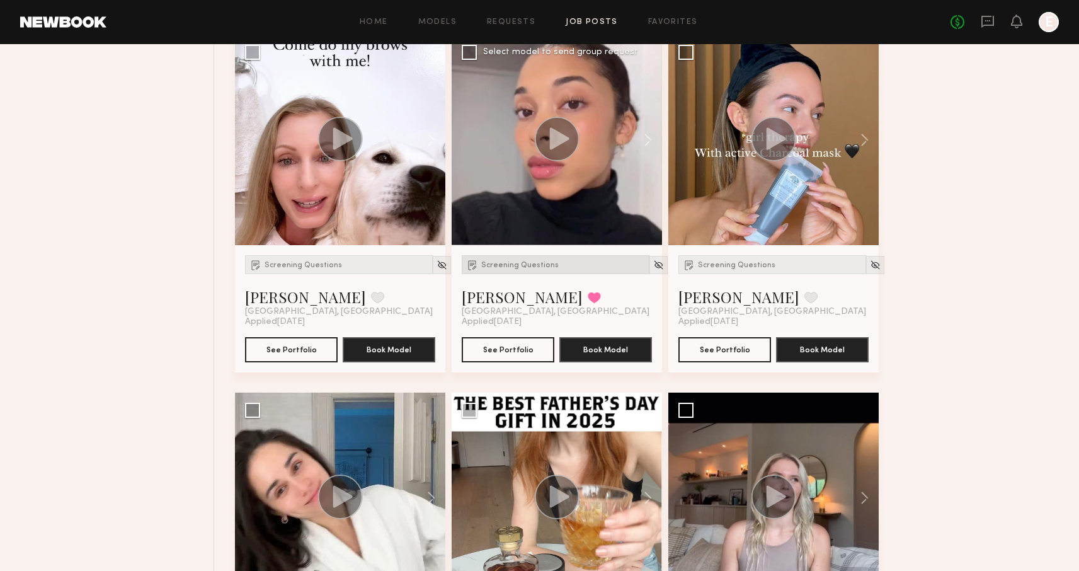
click at [495, 258] on div "Screening Questions" at bounding box center [556, 264] width 188 height 19
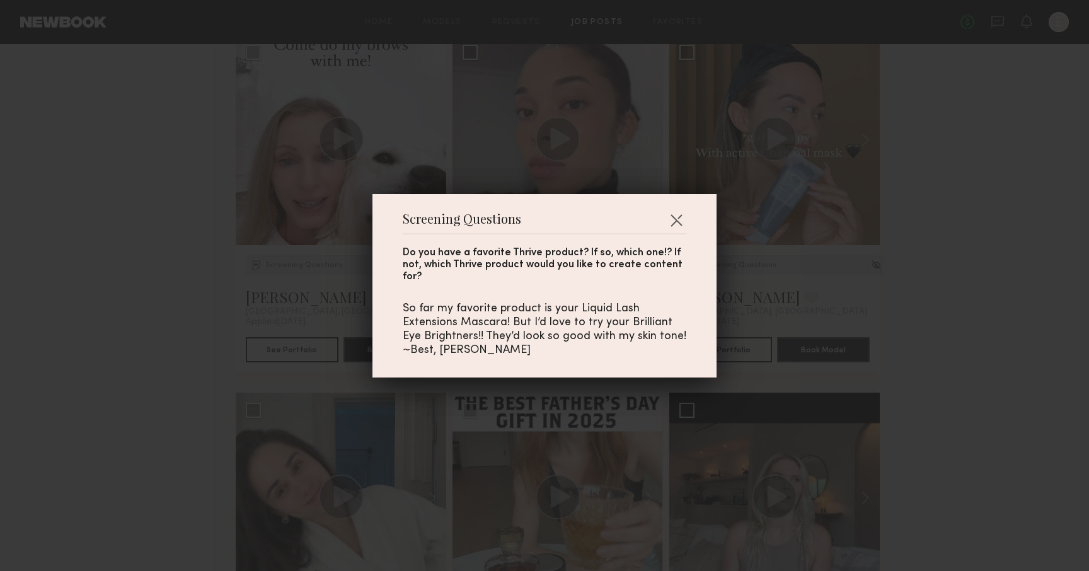
click at [285, 251] on div "Screening Questions Do you have a favorite Thrive product? If so, which one!? I…" at bounding box center [544, 285] width 1089 height 571
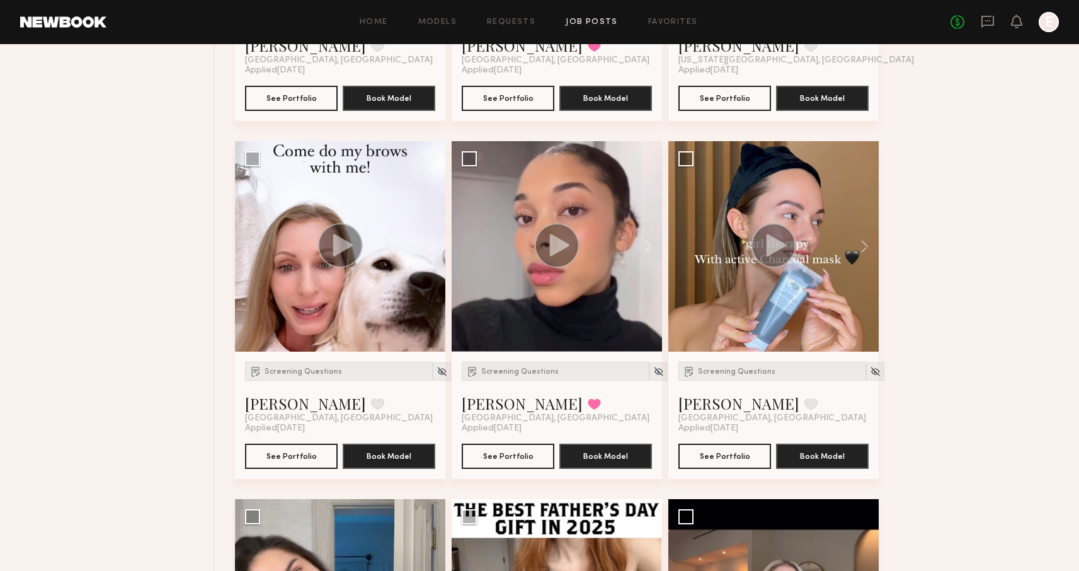
scroll to position [2224, 0]
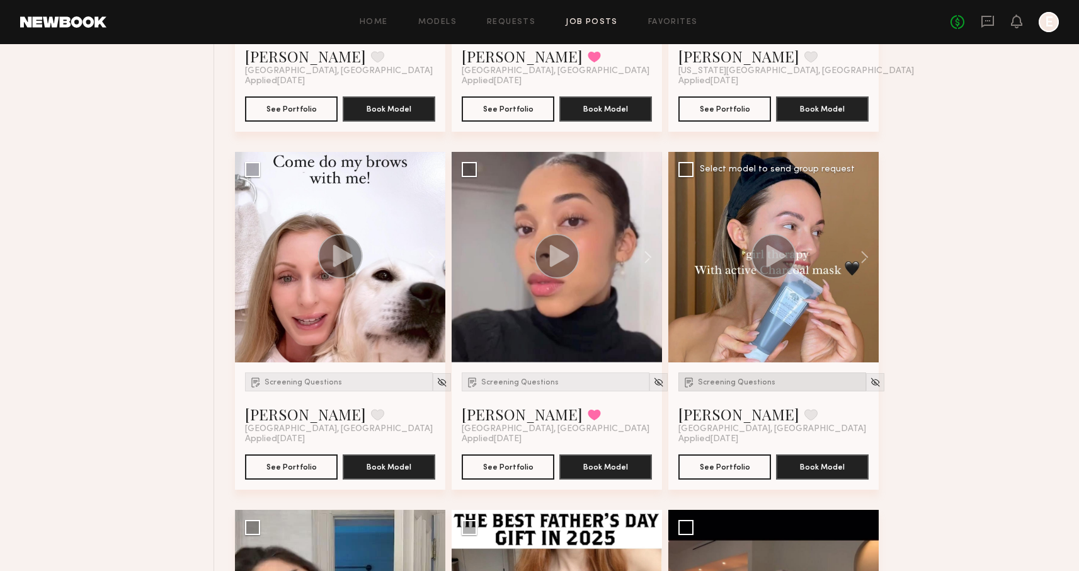
click at [718, 379] on span "Screening Questions" at bounding box center [737, 383] width 78 height 8
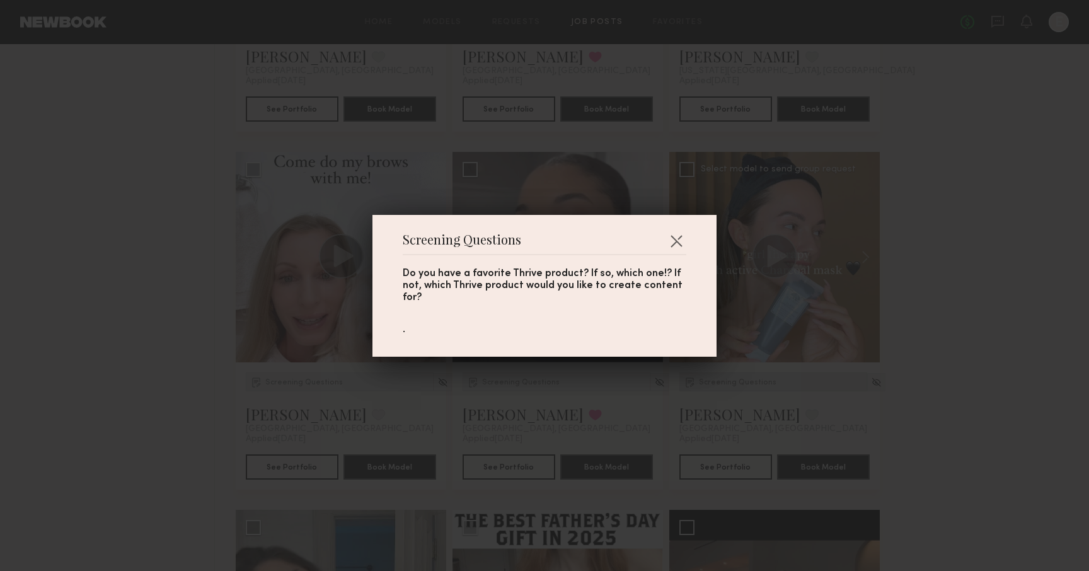
click at [718, 379] on div "Screening Questions Do you have a favorite Thrive product? If so, which one!? I…" at bounding box center [544, 285] width 1089 height 571
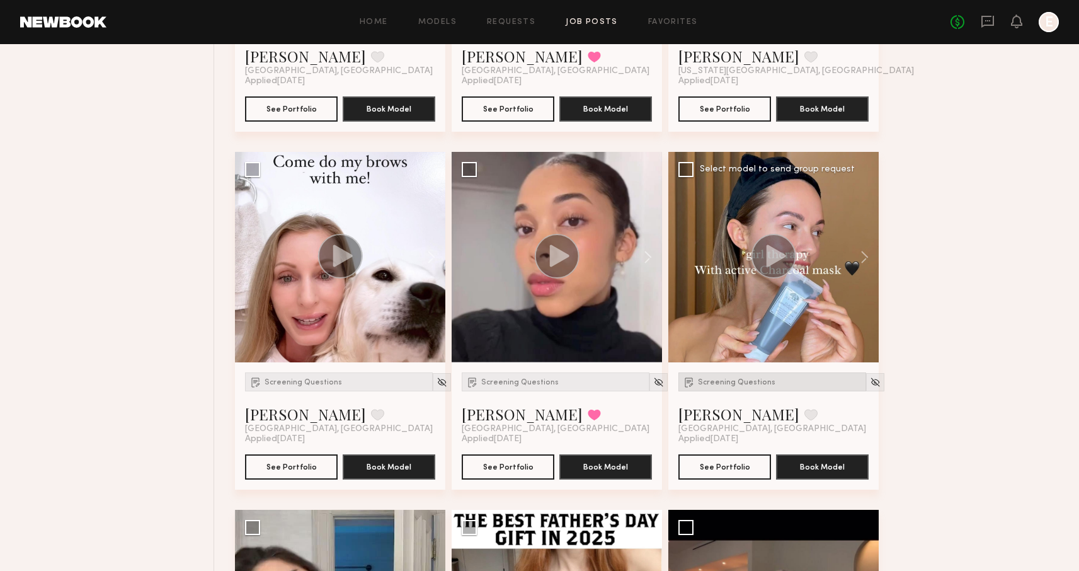
click at [718, 379] on span "Screening Questions" at bounding box center [737, 383] width 78 height 8
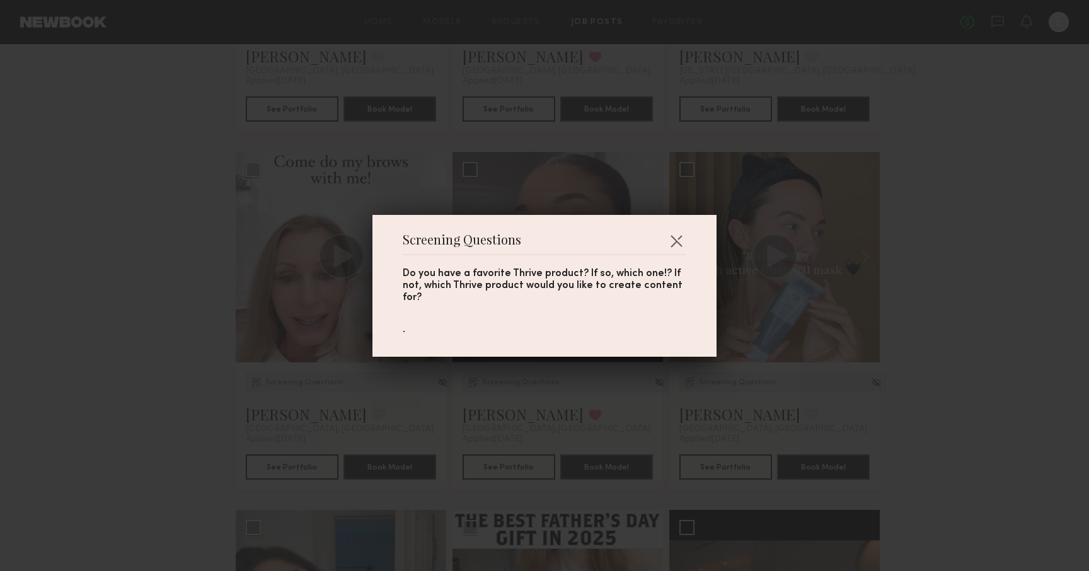
click at [718, 379] on div "Screening Questions Do you have a favorite Thrive product? If so, which one!? I…" at bounding box center [544, 285] width 1089 height 571
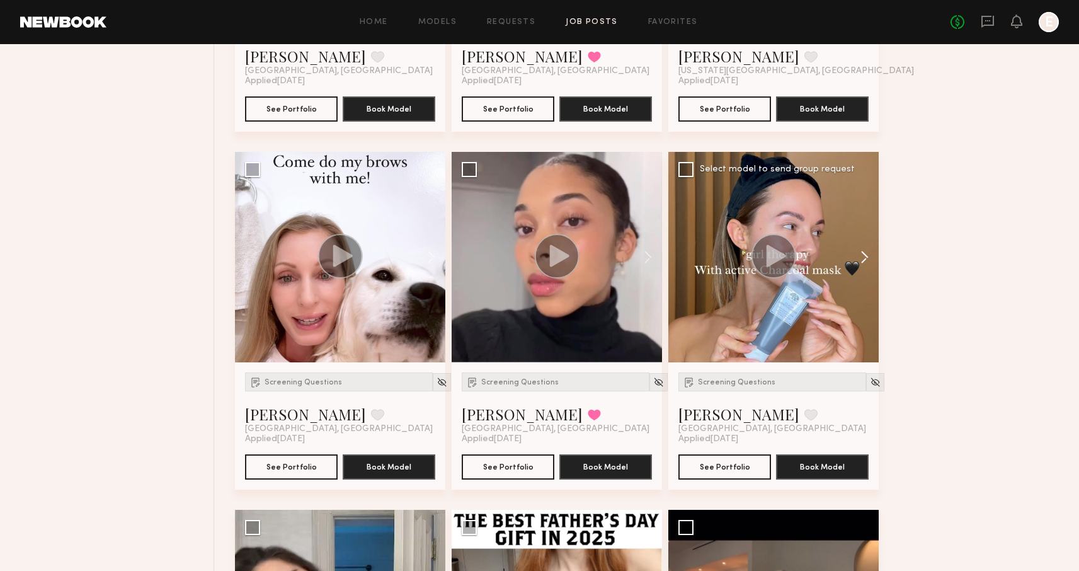
click at [870, 260] on button at bounding box center [859, 257] width 40 height 210
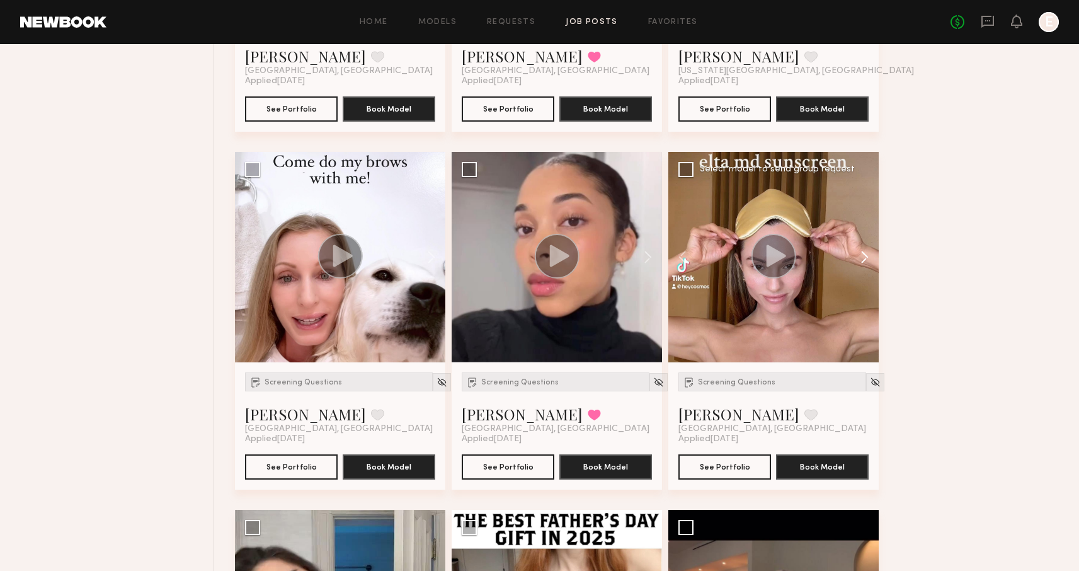
click at [870, 260] on button at bounding box center [859, 257] width 40 height 210
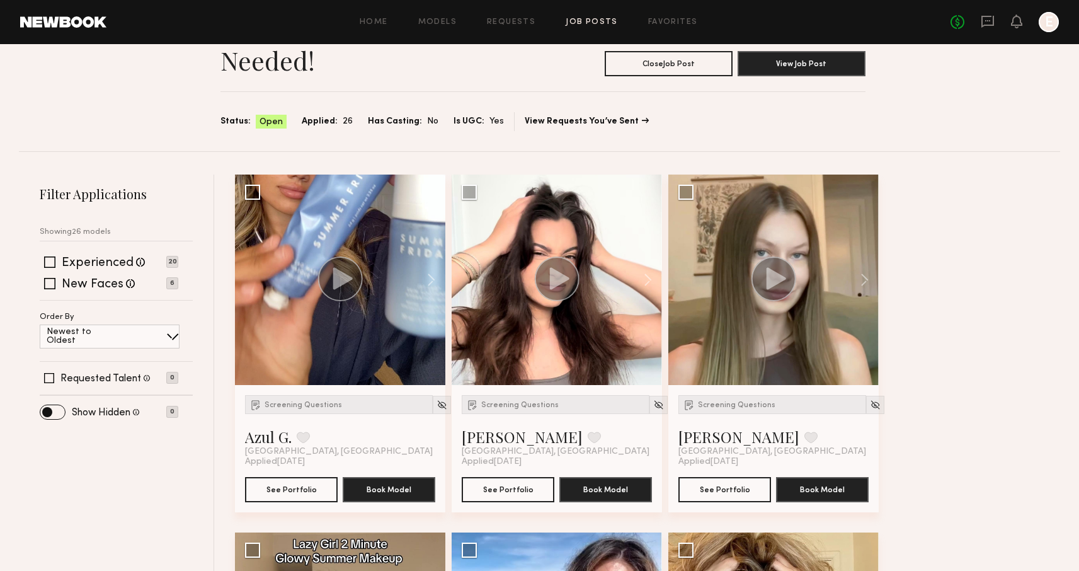
scroll to position [0, 0]
